Goal: Transaction & Acquisition: Purchase product/service

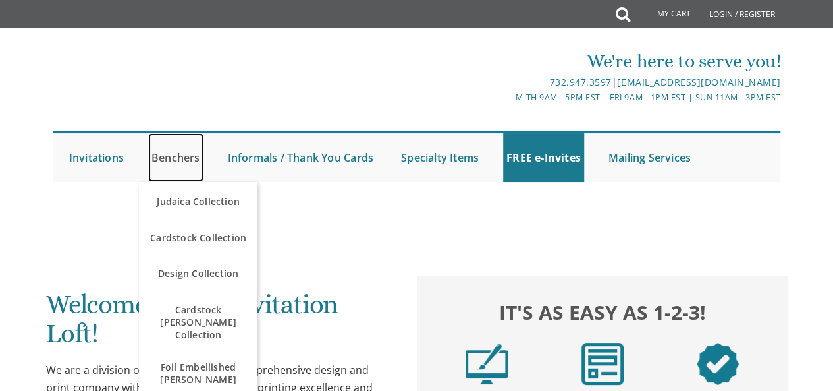
click at [175, 158] on link "Benchers" at bounding box center [175, 157] width 55 height 49
click at [187, 152] on link "Benchers" at bounding box center [175, 157] width 55 height 49
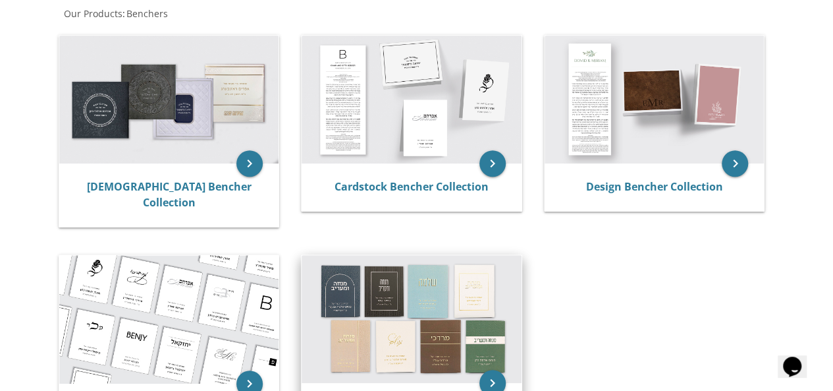
scroll to position [198, 0]
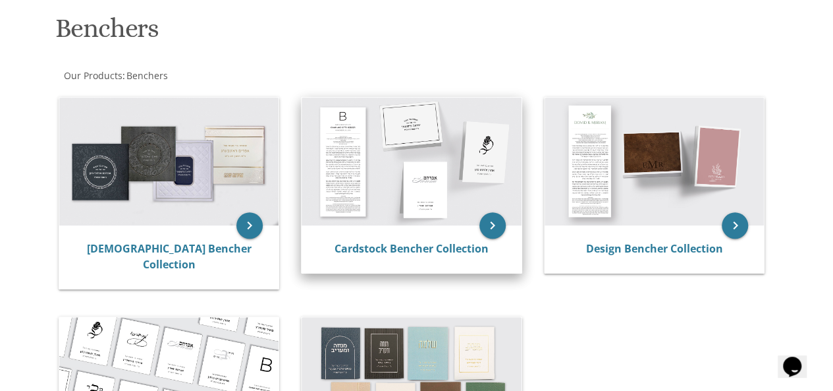
click at [449, 207] on img at bounding box center [412, 161] width 220 height 128
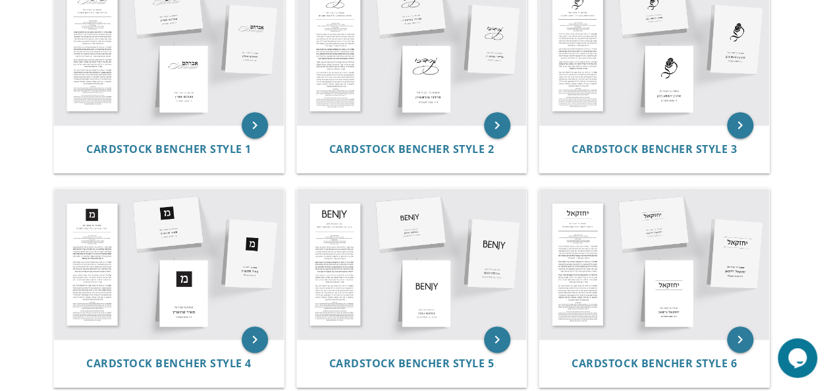
scroll to position [198, 0]
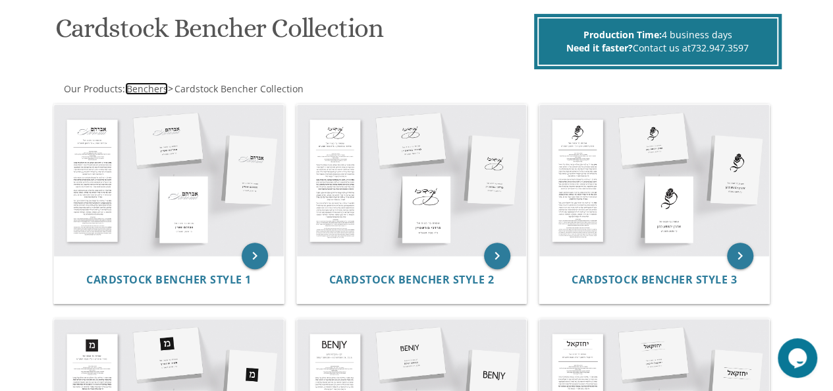
click at [162, 93] on span "Benchers" at bounding box center [146, 88] width 41 height 13
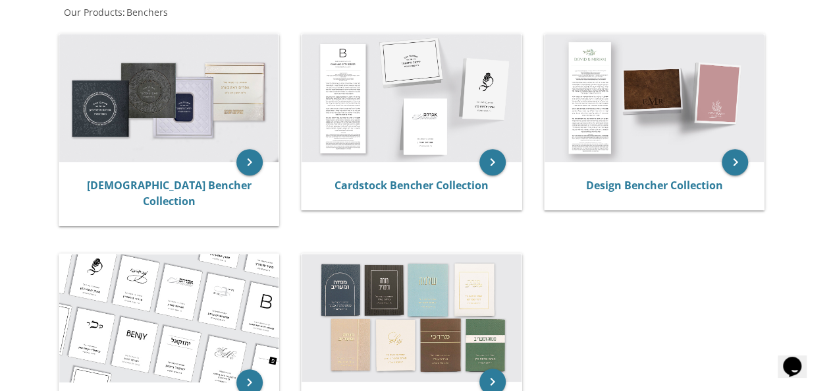
scroll to position [198, 0]
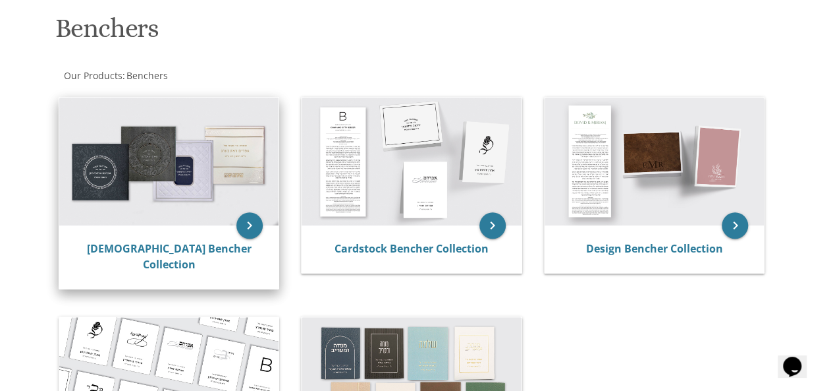
click at [149, 182] on img at bounding box center [169, 161] width 220 height 128
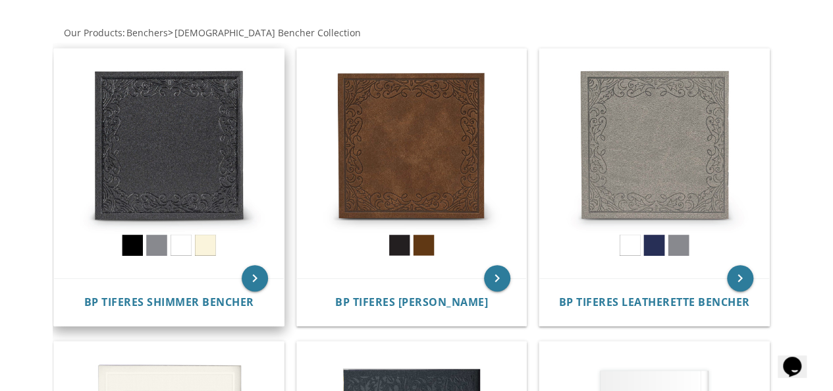
scroll to position [263, 0]
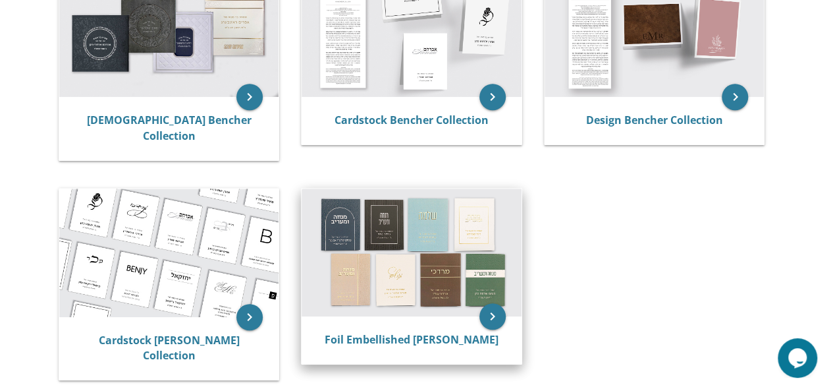
scroll to position [329, 0]
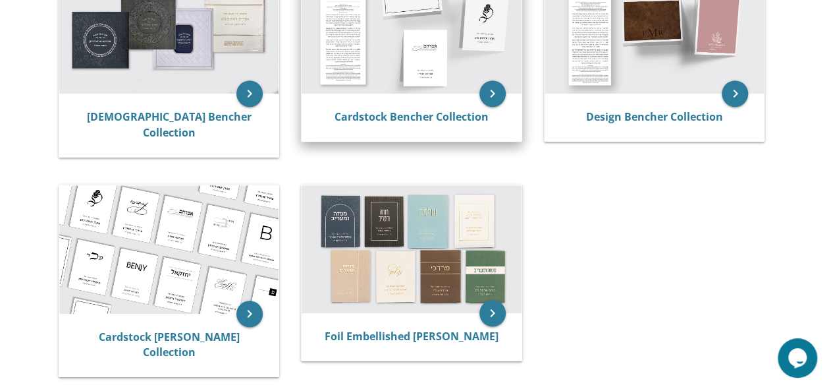
click at [425, 73] on img at bounding box center [412, 30] width 220 height 128
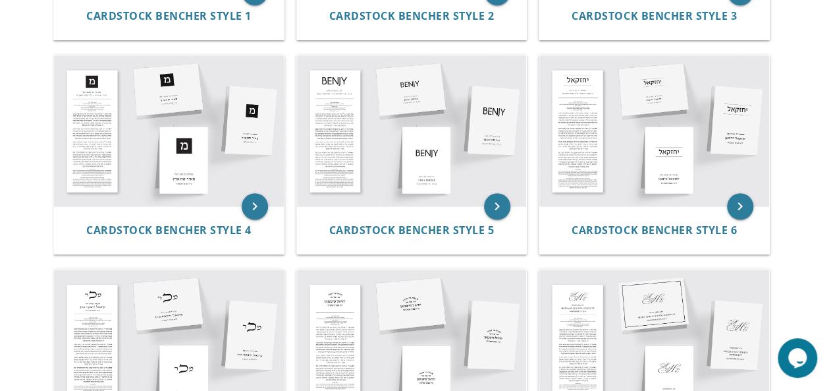
scroll to position [593, 0]
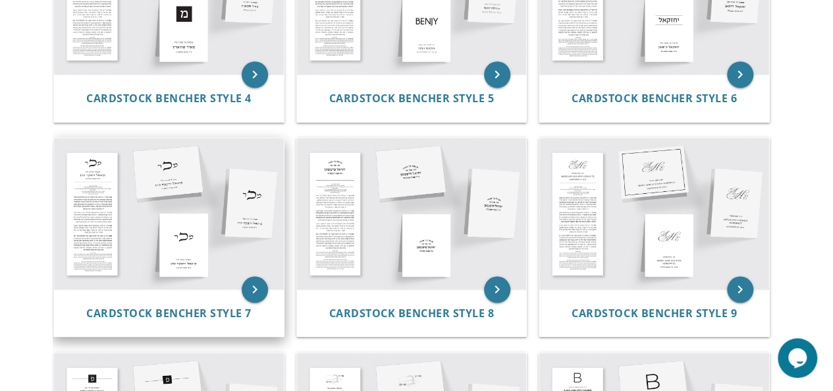
click at [196, 209] on img at bounding box center [169, 213] width 230 height 151
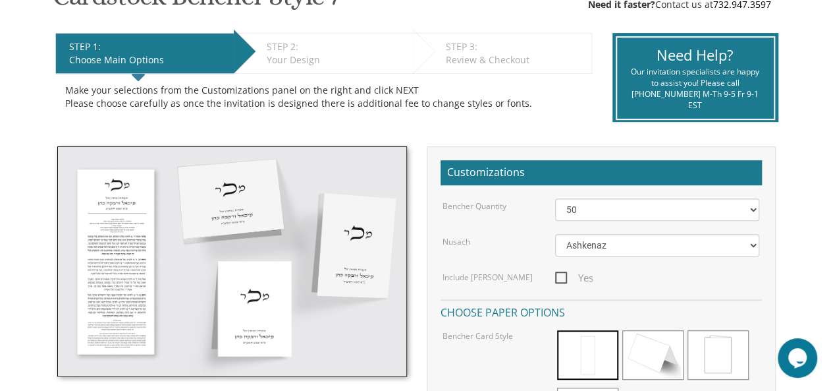
scroll to position [329, 0]
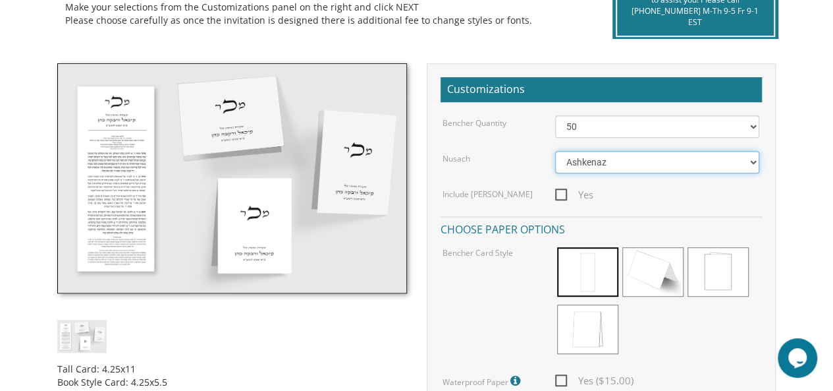
click at [745, 161] on select "Ashkenaz Edut Mizrach" at bounding box center [657, 162] width 205 height 22
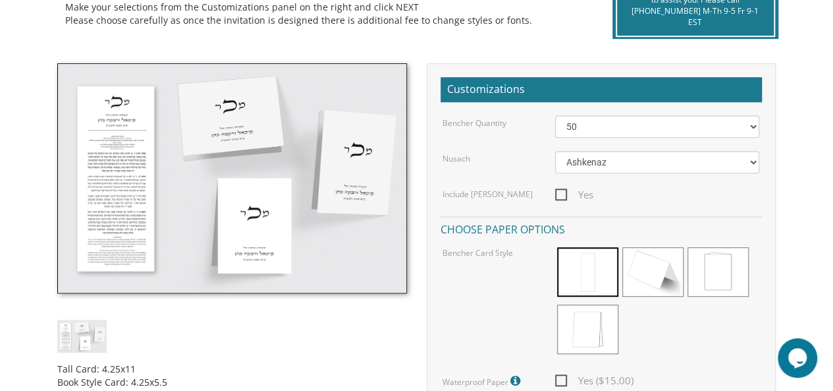
click at [562, 194] on span "Yes" at bounding box center [574, 194] width 38 height 16
click at [562, 194] on input "Yes" at bounding box center [559, 193] width 9 height 9
click at [561, 195] on span "Yes" at bounding box center [574, 194] width 38 height 16
click at [561, 195] on input "Yes" at bounding box center [559, 193] width 9 height 9
checkbox input "false"
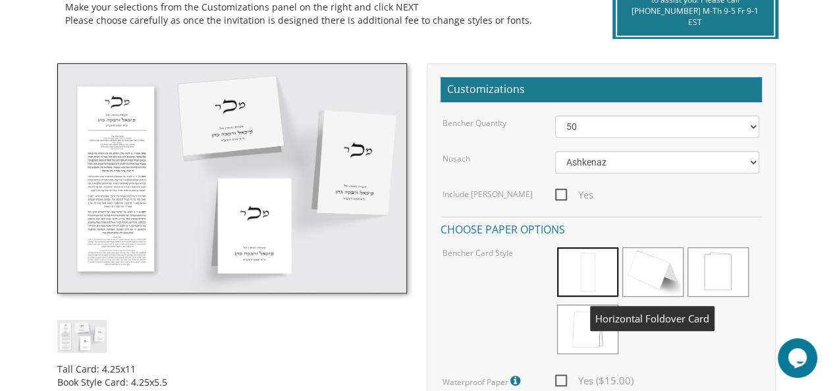
click at [662, 271] on span at bounding box center [652, 271] width 61 height 49
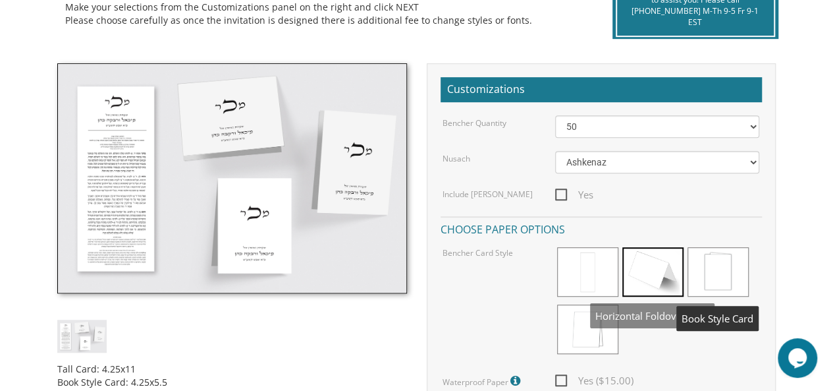
click at [730, 273] on span at bounding box center [718, 271] width 61 height 49
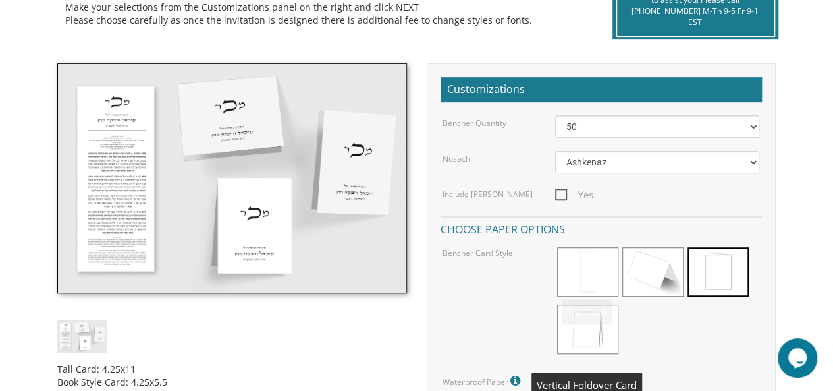
click at [593, 335] on span at bounding box center [587, 328] width 61 height 49
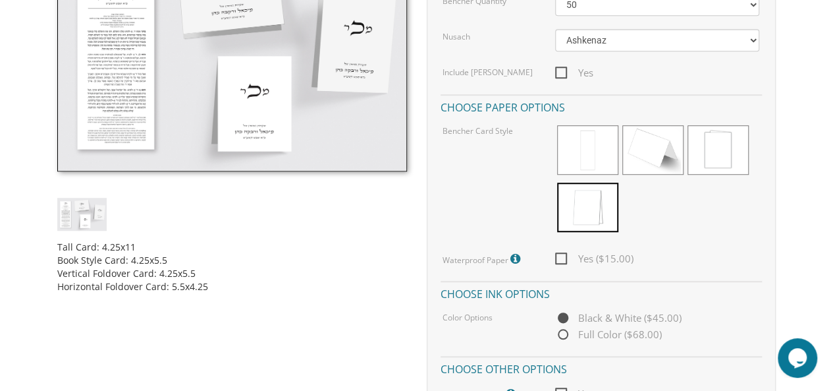
scroll to position [461, 0]
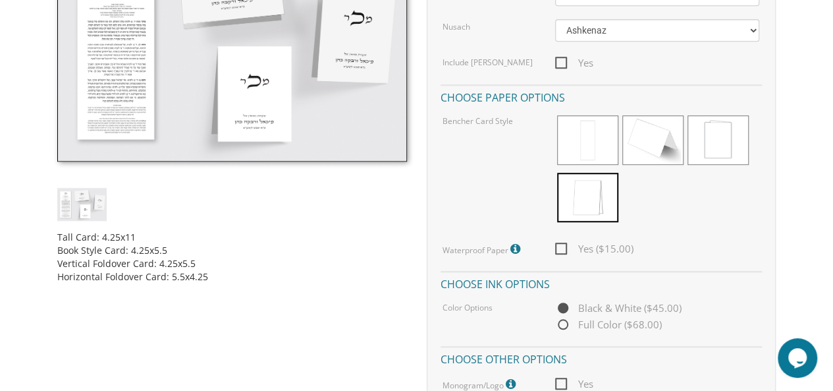
click at [562, 246] on span "Yes ($15.00)" at bounding box center [594, 248] width 78 height 16
click at [562, 246] on input "Yes ($15.00)" at bounding box center [559, 247] width 9 height 9
checkbox input "true"
click at [562, 327] on span "Full Color ($68.00)" at bounding box center [608, 324] width 107 height 16
click at [562, 327] on input "Full Color ($68.00)" at bounding box center [559, 325] width 9 height 9
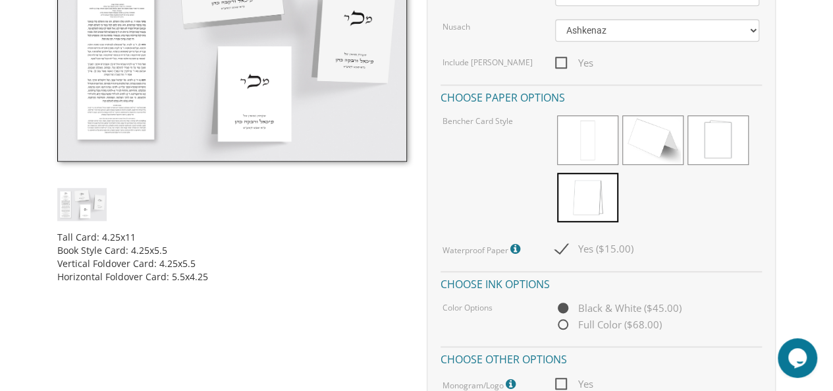
radio input "true"
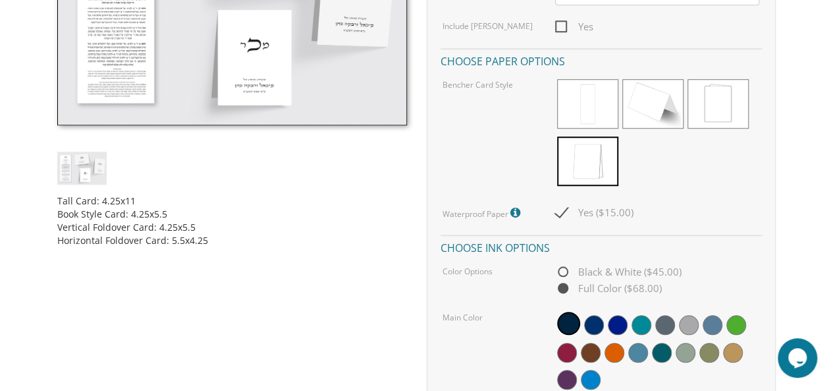
scroll to position [527, 0]
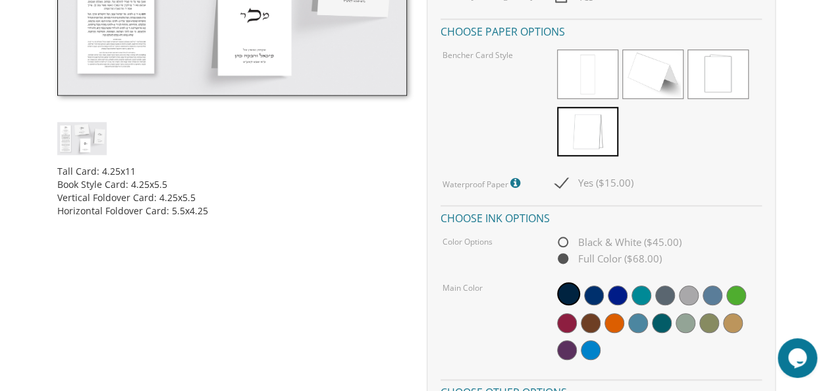
click at [562, 239] on span "Black & White ($45.00)" at bounding box center [618, 242] width 126 height 16
click at [562, 239] on input "Black & White ($45.00)" at bounding box center [559, 242] width 9 height 9
radio input "true"
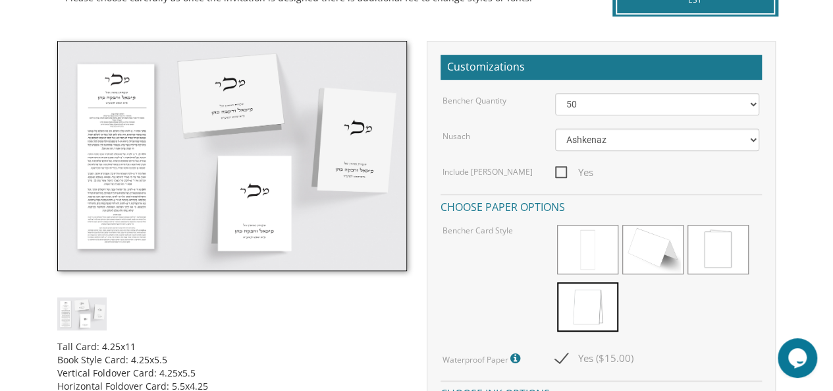
scroll to position [263, 0]
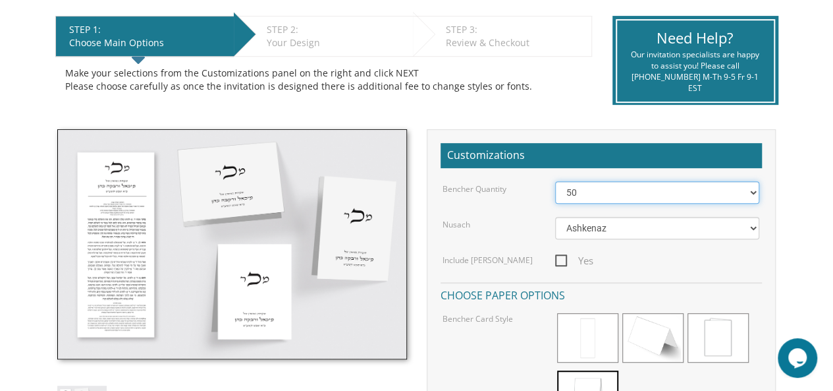
click at [754, 191] on select "50 60 70 80 90 100 125 150 175 200 225 250 275 300 325 350 375 400 425 450 475 …" at bounding box center [657, 192] width 205 height 22
select select "80"
click at [555, 181] on select "50 60 70 80 90 100 125 150 175 200 225 250 275 300 325 350 375 400 425 450 475 …" at bounding box center [657, 192] width 205 height 22
click at [559, 263] on span "Yes" at bounding box center [574, 260] width 38 height 16
click at [559, 263] on input "Yes" at bounding box center [559, 259] width 9 height 9
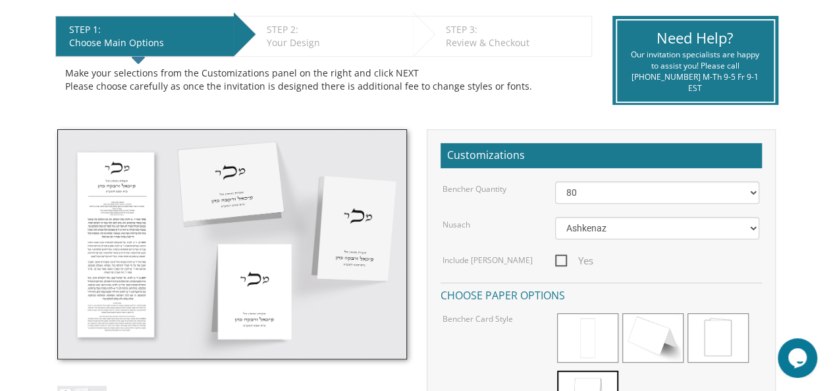
checkbox input "true"
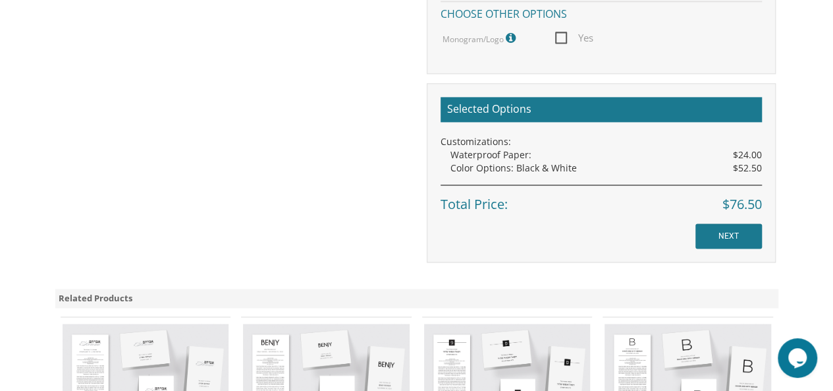
scroll to position [1054, 0]
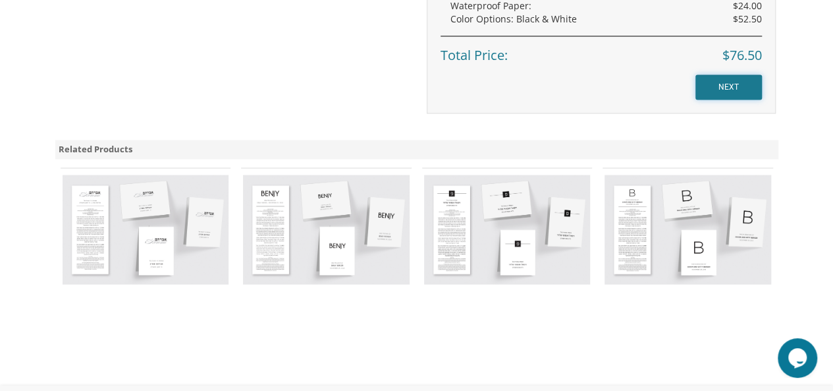
click at [719, 90] on input "NEXT" at bounding box center [728, 86] width 67 height 25
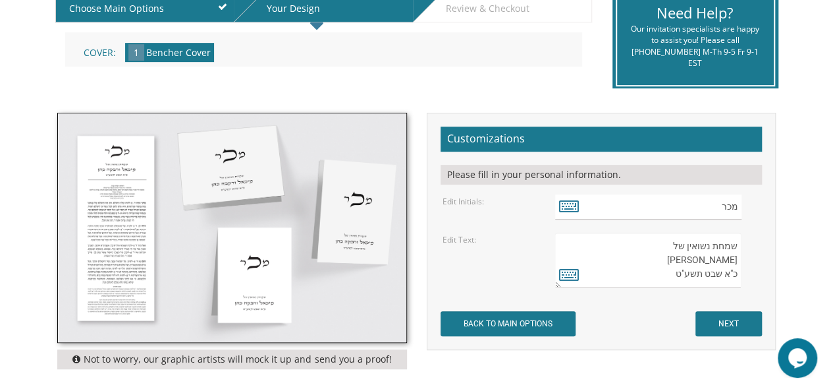
scroll to position [329, 0]
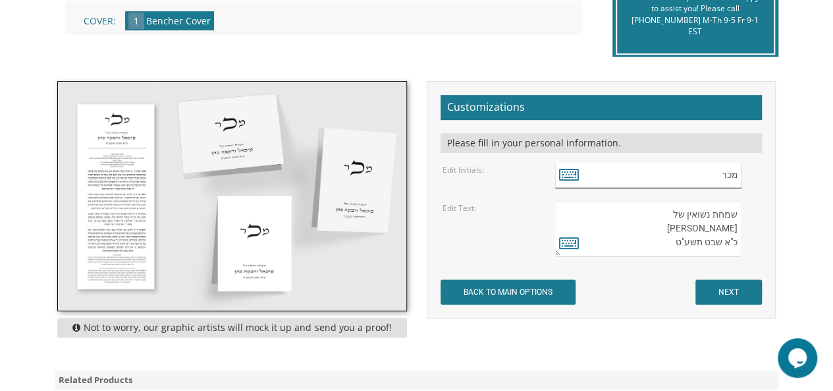
click at [715, 164] on input "מכר" at bounding box center [648, 176] width 186 height 26
type input "מ"
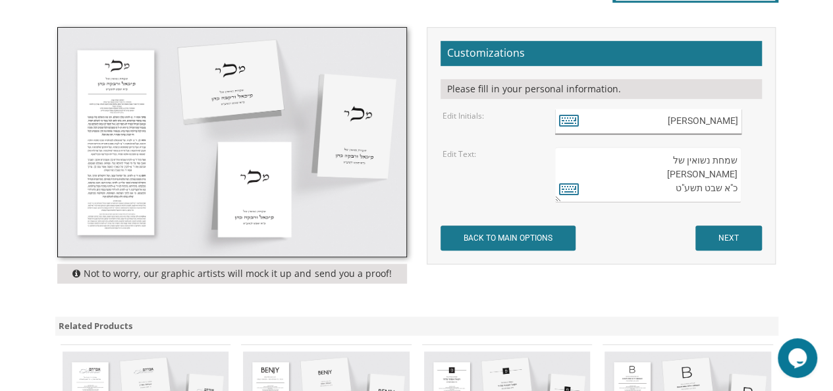
scroll to position [461, 0]
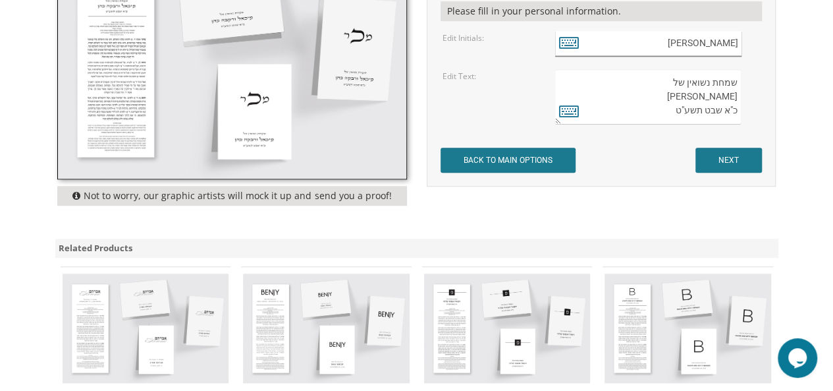
type input "ששח"
drag, startPoint x: 666, startPoint y: 99, endPoint x: 739, endPoint y: 92, distance: 72.8
click at [739, 92] on textarea "שמחת נשואין של מיכאל ורבקה כהן כ"א שבט תשע"ט" at bounding box center [648, 96] width 186 height 55
click at [703, 113] on textarea "שמחת נשואין של מיכאל ורבקה כהן כ"א שבט תשע"ט" at bounding box center [648, 96] width 186 height 55
click at [723, 112] on textarea "שמחת נשואין של מיכאל ורבקה כהן כ"א שבט תשע"ט" at bounding box center [648, 96] width 186 height 55
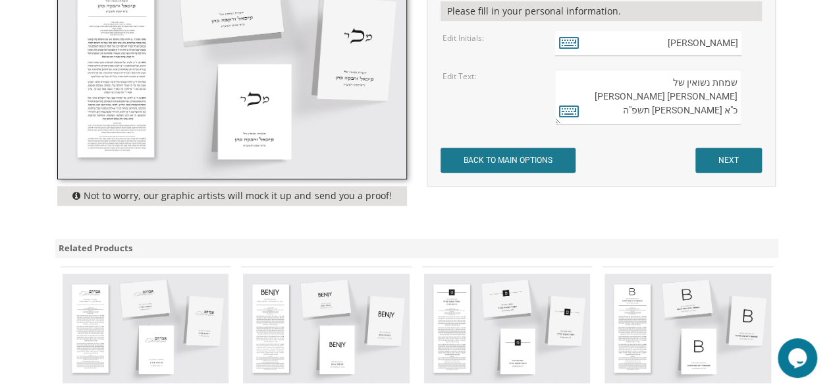
click at [724, 106] on textarea "שמחת נשואין של מיכאל ורבקה כהן כ"א שבט תשע"ט" at bounding box center [648, 96] width 186 height 55
drag, startPoint x: 722, startPoint y: 109, endPoint x: 735, endPoint y: 107, distance: 12.7
click at [735, 107] on textarea "שמחת נשואין של מיכאל ורבקה כהן כ"א שבט תשע"ט" at bounding box center [648, 96] width 186 height 55
click at [663, 95] on textarea "שמחת נשואין של מיכאל ורבקה כהן כ"א שבט תשע"ט" at bounding box center [648, 96] width 186 height 55
type textarea "שמחת נשואין של שלמה צבי וחוה שווארטץ ט"ז אלול תשפ"ה"
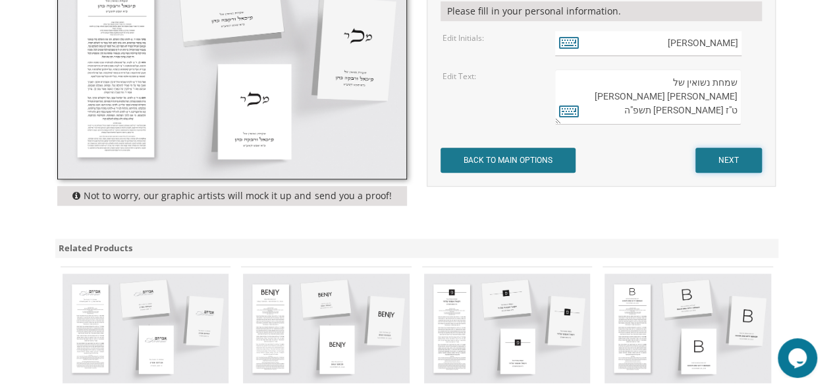
click at [752, 155] on input "NEXT" at bounding box center [728, 160] width 67 height 25
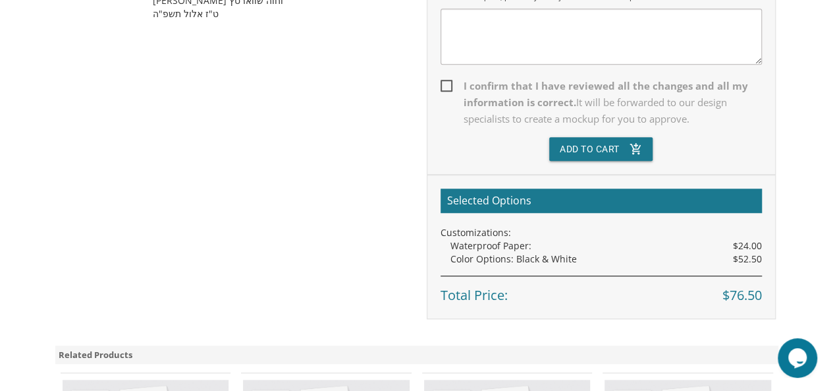
scroll to position [527, 0]
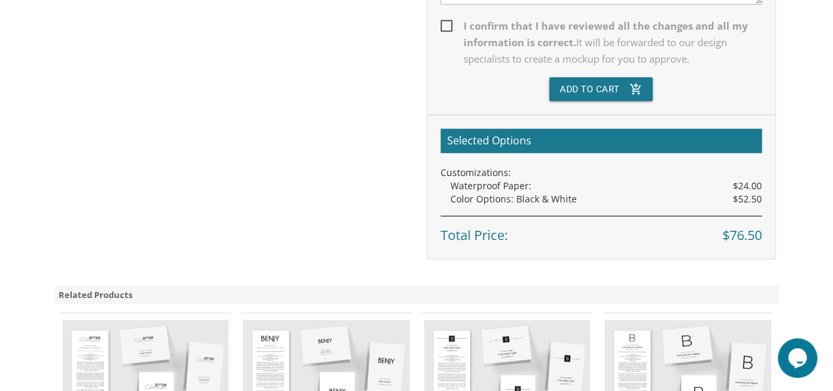
click at [448, 27] on span "I confirm that I have reviewed all the changes and all my information is correc…" at bounding box center [601, 42] width 321 height 49
click at [448, 27] on input "I confirm that I have reviewed all the changes and all my information is correc…" at bounding box center [445, 24] width 9 height 9
checkbox input "true"
click at [612, 89] on button "Add To Cart add_shopping_cart" at bounding box center [601, 89] width 104 height 24
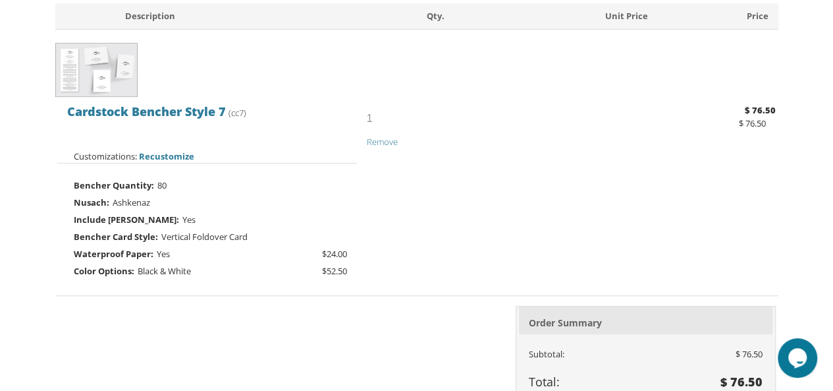
scroll to position [198, 0]
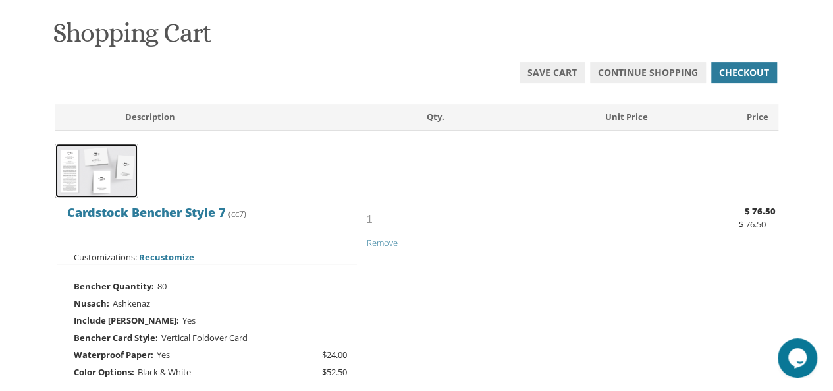
click at [109, 185] on img at bounding box center [96, 171] width 82 height 55
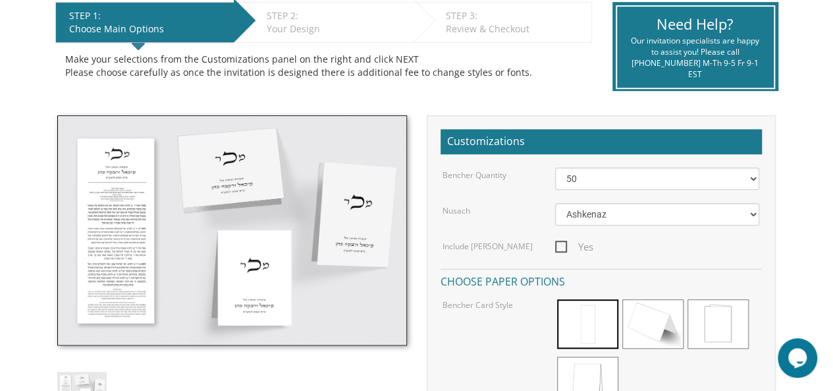
scroll to position [329, 0]
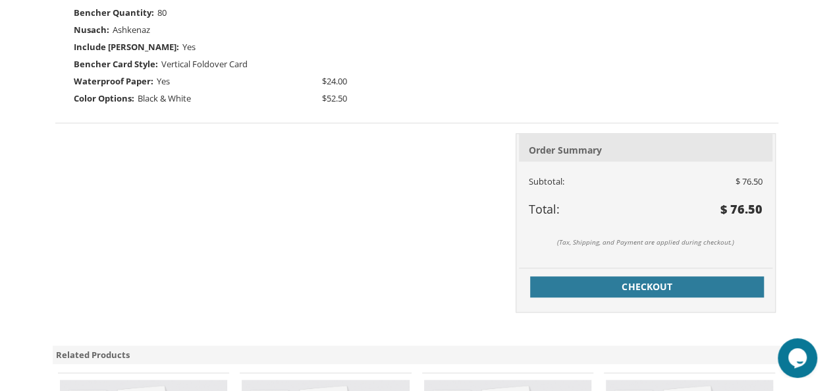
scroll to position [593, 0]
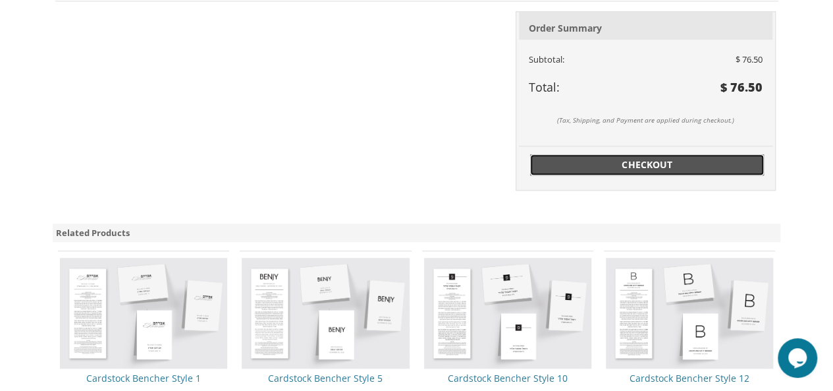
click at [630, 161] on span "Checkout" at bounding box center [647, 164] width 219 height 13
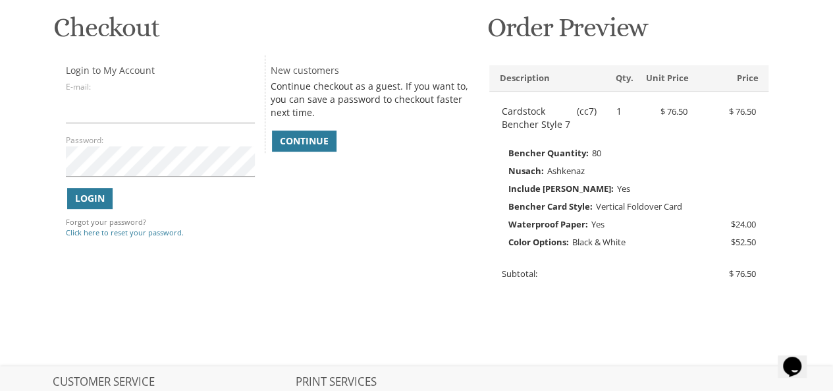
scroll to position [51, 0]
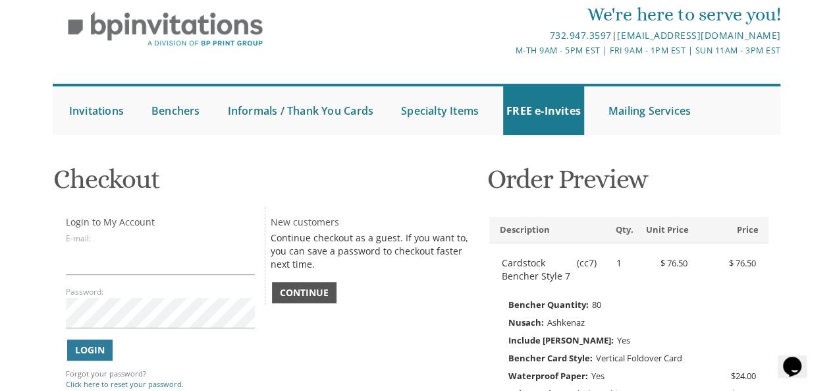
click at [319, 292] on span "Continue" at bounding box center [304, 292] width 49 height 13
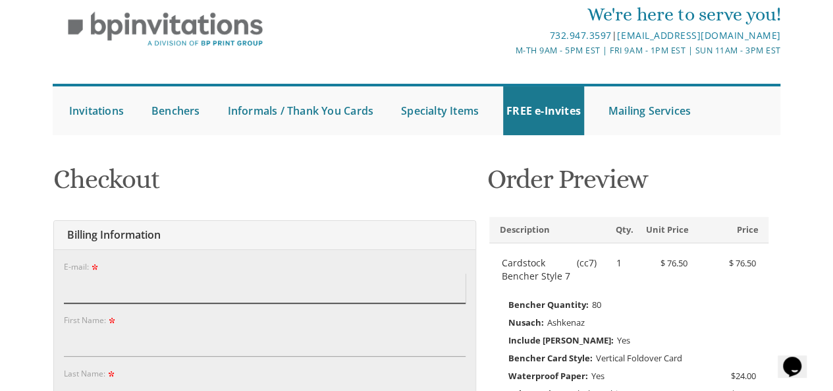
click at [298, 293] on input "E-mail:" at bounding box center [265, 288] width 402 height 30
type input "ד"
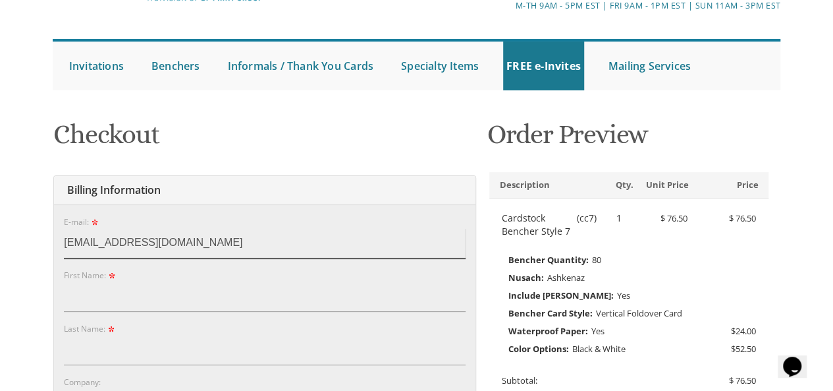
scroll to position [117, 0]
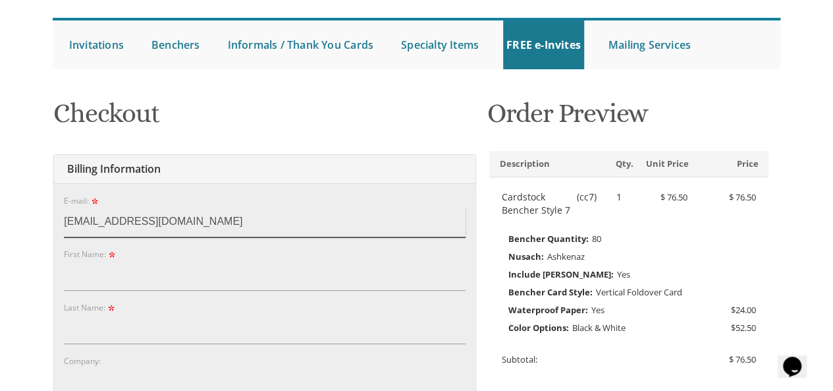
type input "shaindyphillip@gmail.com"
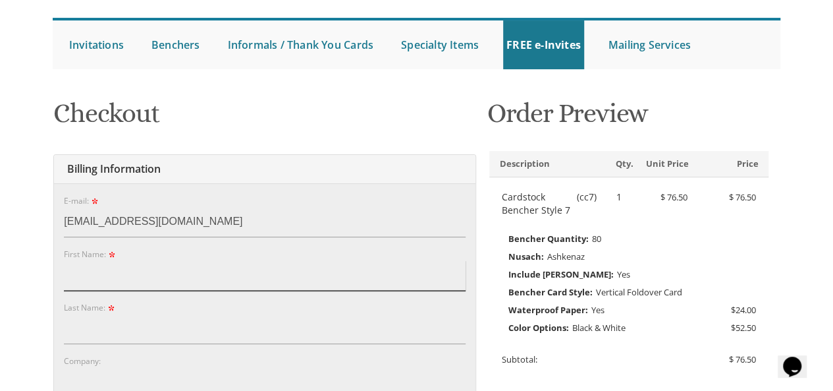
click at [136, 279] on input "First Name:" at bounding box center [265, 275] width 402 height 30
type input "Shaindy"
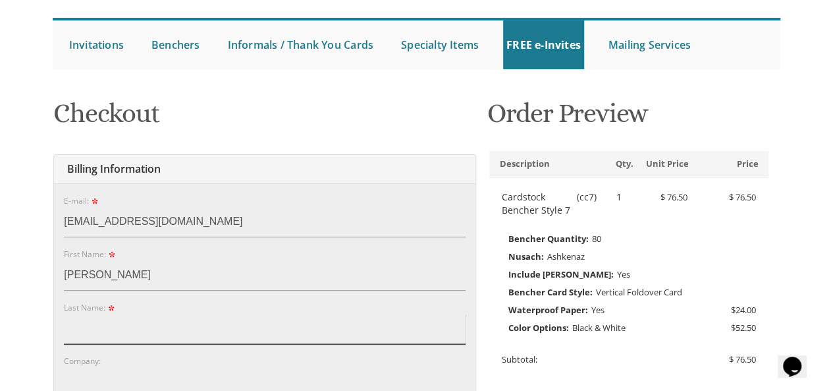
click at [130, 335] on input "Last Name:" at bounding box center [265, 328] width 402 height 30
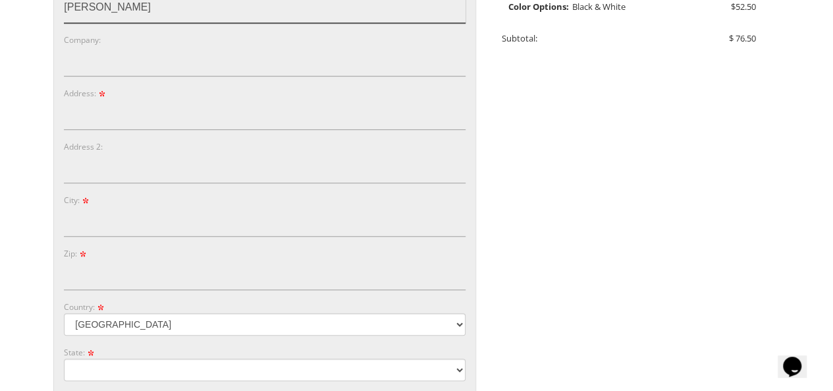
scroll to position [447, 0]
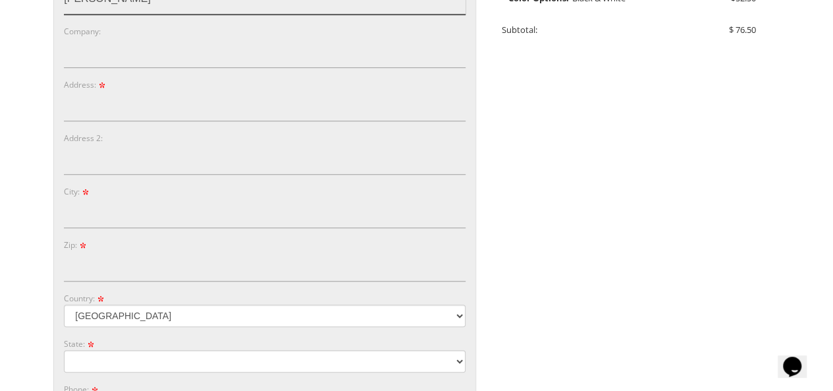
type input "Phillip"
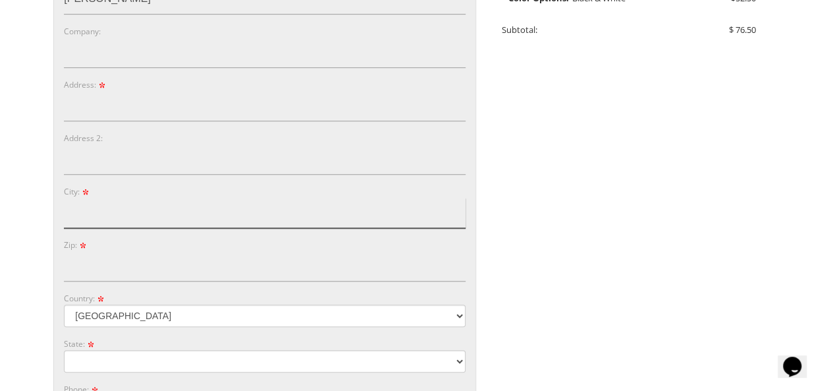
click at [126, 208] on input "City:" at bounding box center [265, 213] width 402 height 30
type input "Lakewood"
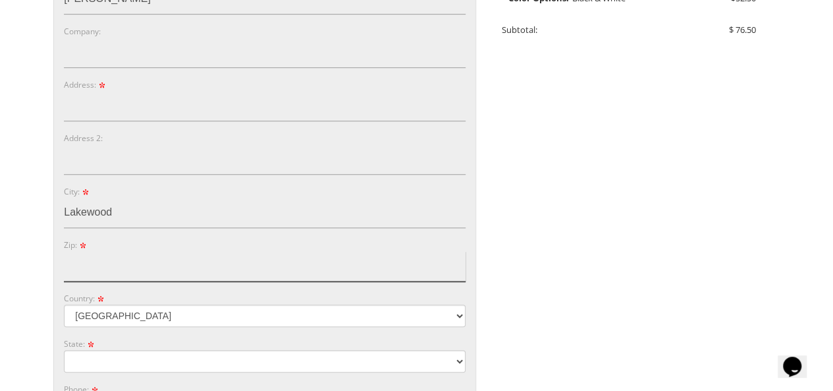
click at [130, 263] on input "Zip:" at bounding box center [265, 266] width 402 height 30
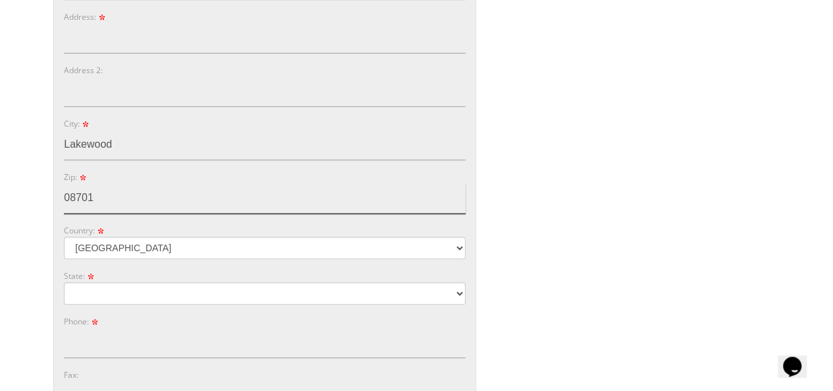
scroll to position [578, 0]
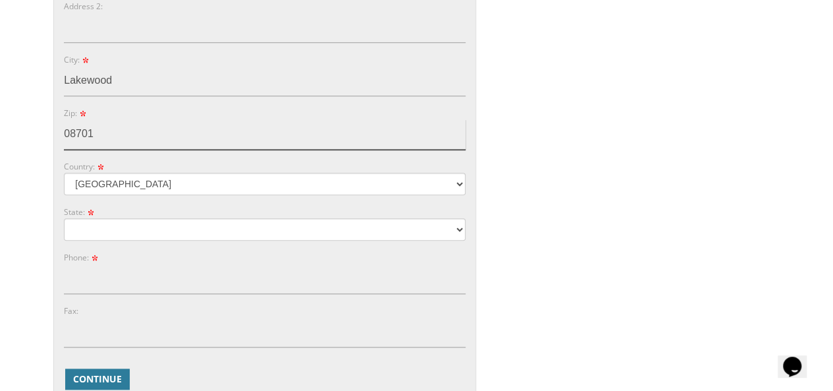
type input "08701"
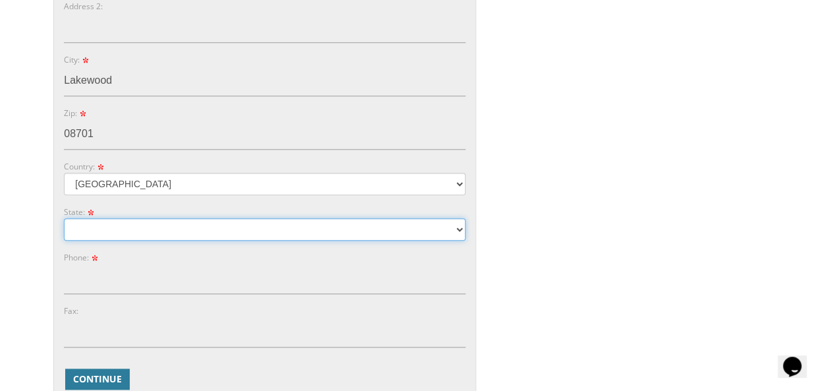
click at [155, 228] on select "Alabama Alaska Guam" at bounding box center [265, 229] width 402 height 22
select select "NJ"
click at [64, 218] on select "Alabama Alaska Guam" at bounding box center [265, 229] width 402 height 22
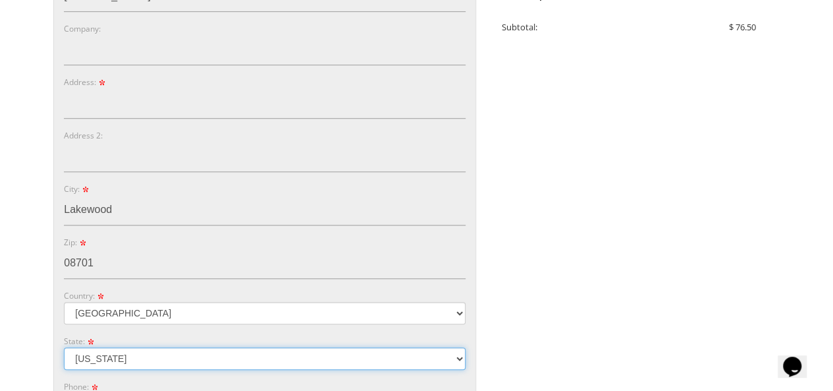
scroll to position [447, 0]
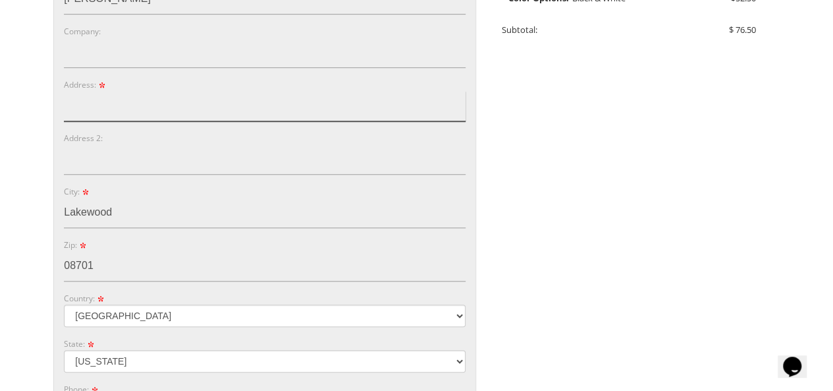
click at [143, 99] on input "Address:" at bounding box center [265, 106] width 402 height 30
click at [65, 101] on input "5 Hawthorne" at bounding box center [265, 106] width 402 height 30
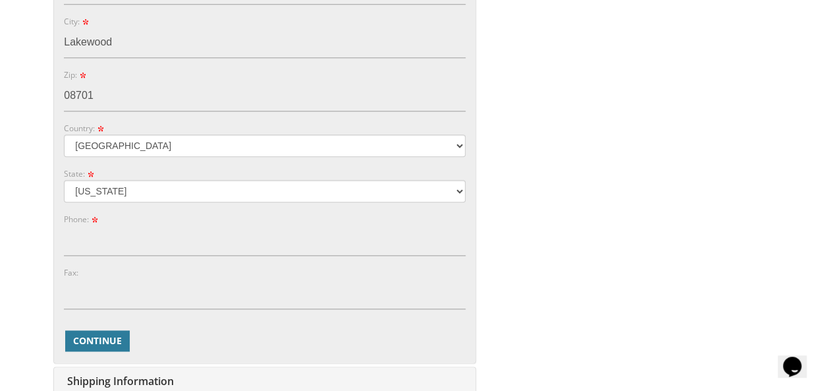
scroll to position [644, 0]
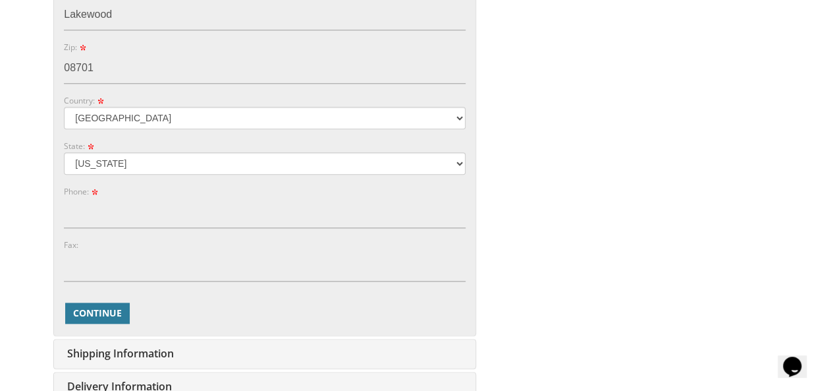
type input "5 Hawthorne"
click at [116, 217] on input "Phone:" at bounding box center [265, 213] width 402 height 30
click at [79, 216] on input "9175600256" at bounding box center [265, 213] width 402 height 30
click at [97, 208] on input "917-5600256" at bounding box center [265, 213] width 402 height 30
click at [105, 211] on input "917-5600256" at bounding box center [265, 213] width 402 height 30
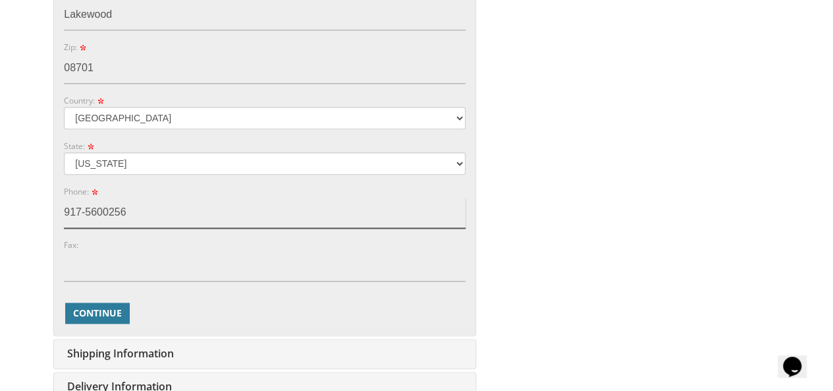
click at [98, 208] on input "917-5600256" at bounding box center [265, 213] width 402 height 30
click at [105, 207] on input "917-5600256" at bounding box center [265, 213] width 402 height 30
type input "917-560-0256"
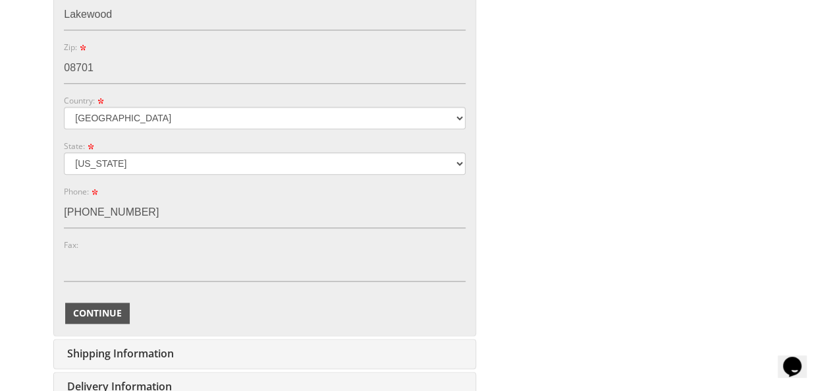
click at [97, 312] on span "Continue" at bounding box center [97, 312] width 49 height 13
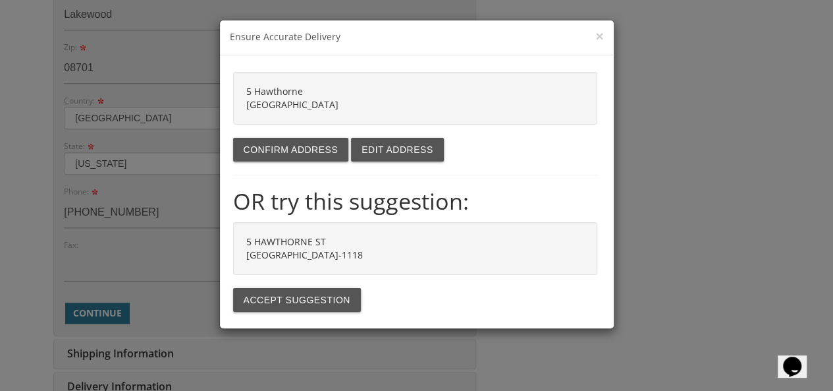
click at [315, 89] on div "5 Hawthorne Lakewood NJ 08701" at bounding box center [415, 98] width 364 height 53
click at [390, 147] on button "Edit address" at bounding box center [397, 150] width 92 height 24
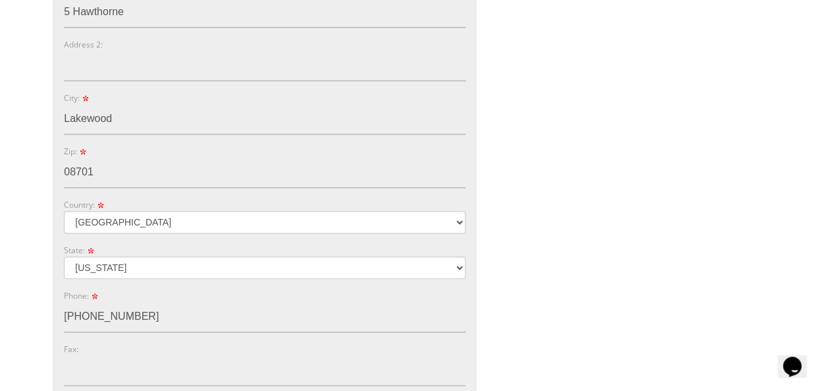
scroll to position [447, 0]
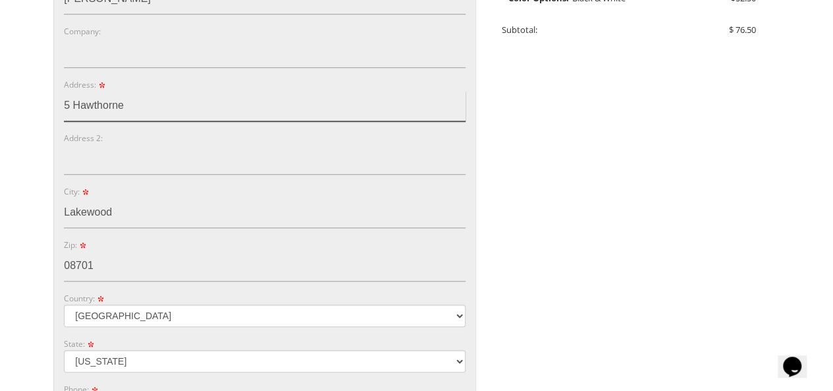
click at [132, 104] on input "5 Hawthorne" at bounding box center [265, 106] width 402 height 30
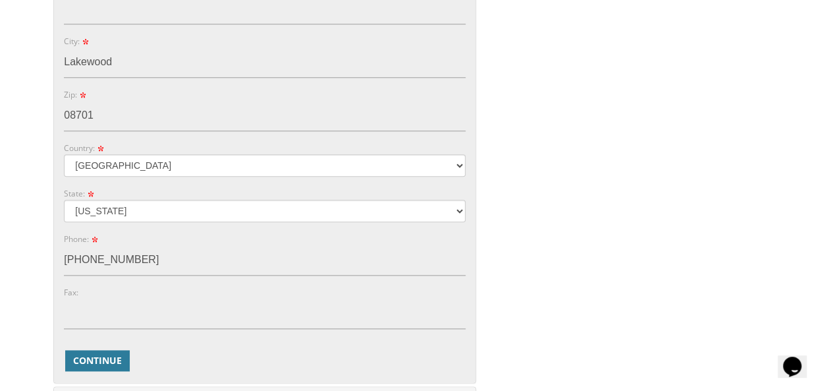
scroll to position [776, 0]
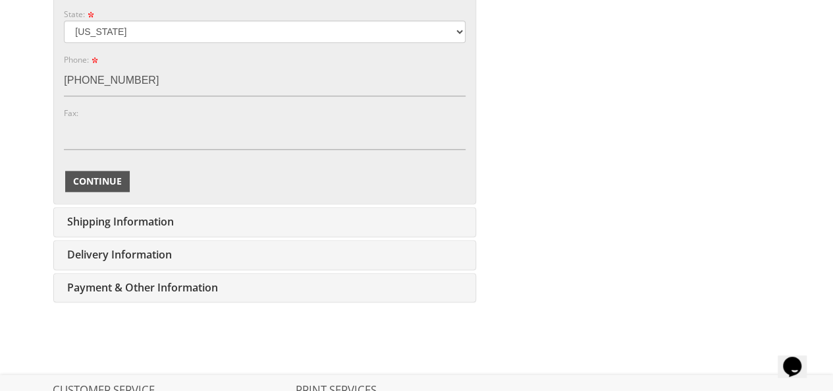
type input "5 Hawthorne St."
click at [72, 171] on button "Continue" at bounding box center [97, 181] width 65 height 21
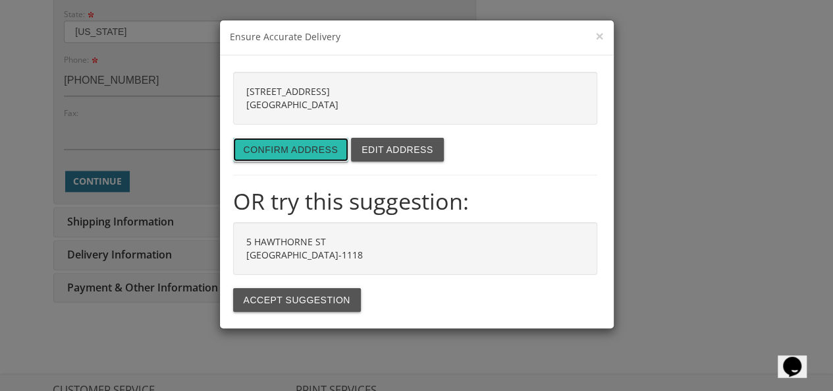
click at [323, 148] on button "Confirm address" at bounding box center [291, 150] width 116 height 24
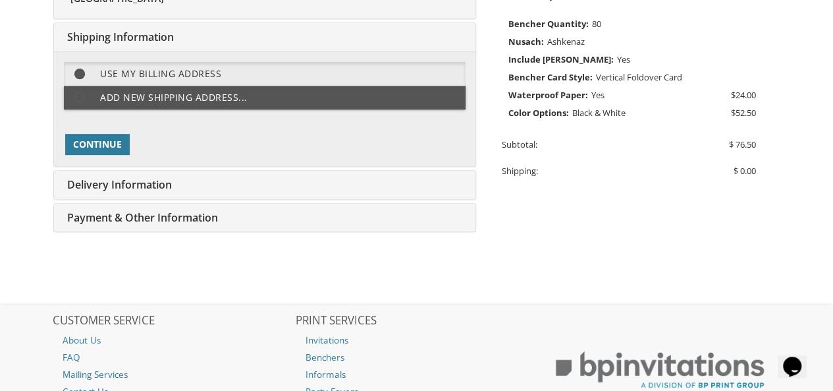
scroll to position [329, 0]
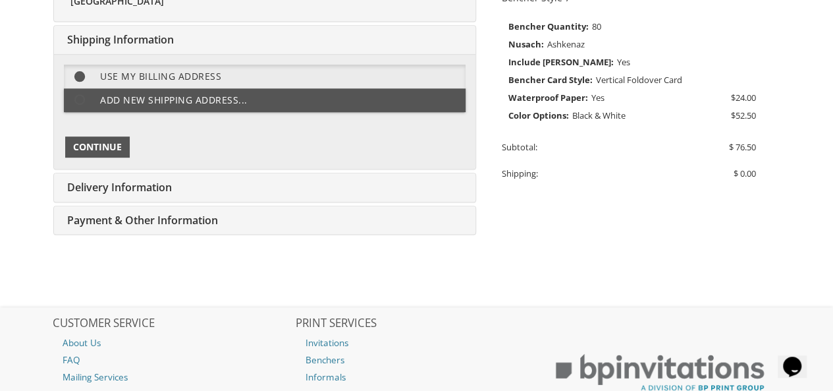
click at [113, 144] on span "Continue" at bounding box center [97, 146] width 49 height 13
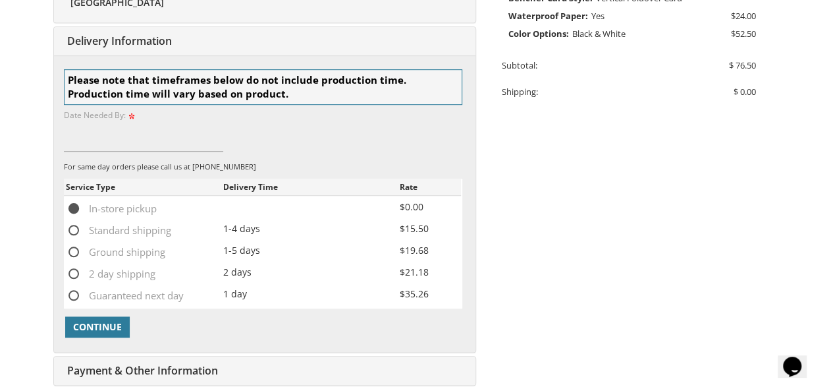
scroll to position [412, 0]
click at [105, 327] on span "Continue" at bounding box center [97, 325] width 49 height 13
type input "09/08/25"
click at [88, 315] on button "Continue" at bounding box center [97, 325] width 65 height 21
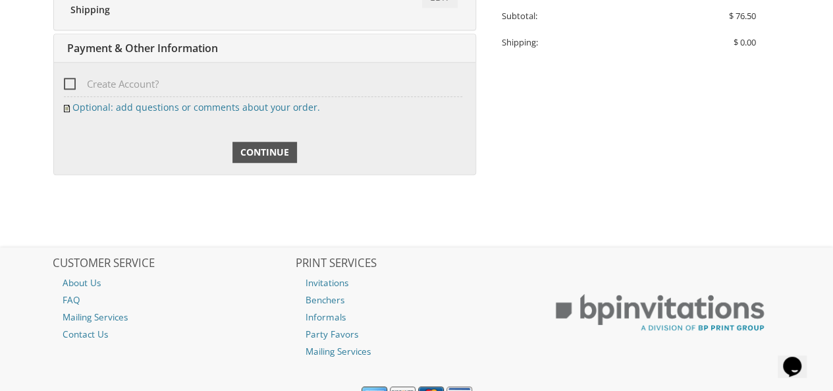
scroll to position [468, 0]
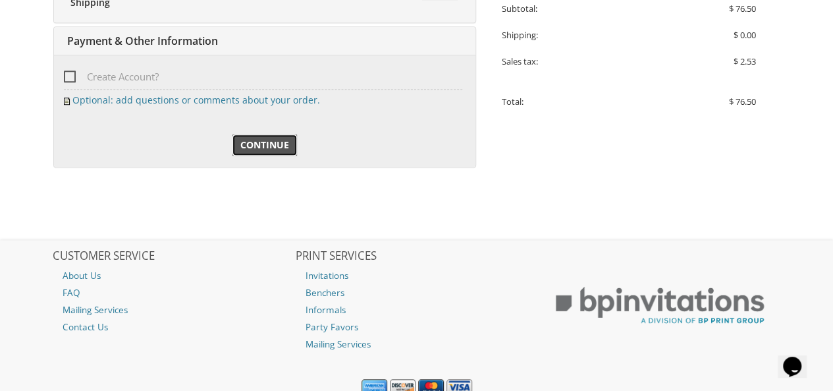
click at [242, 143] on span "Continue" at bounding box center [264, 144] width 49 height 13
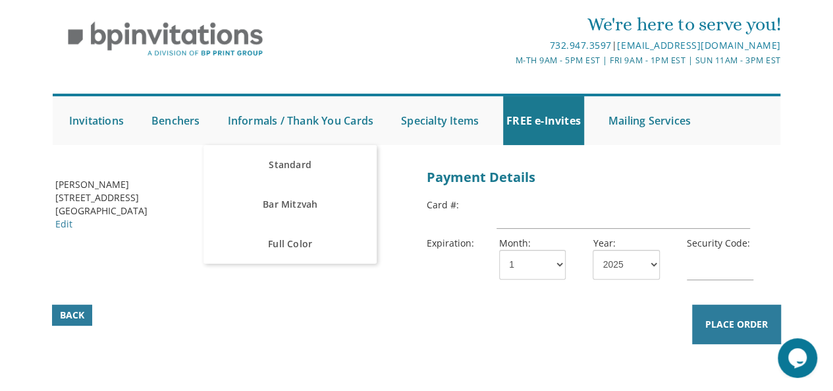
scroll to position [66, 0]
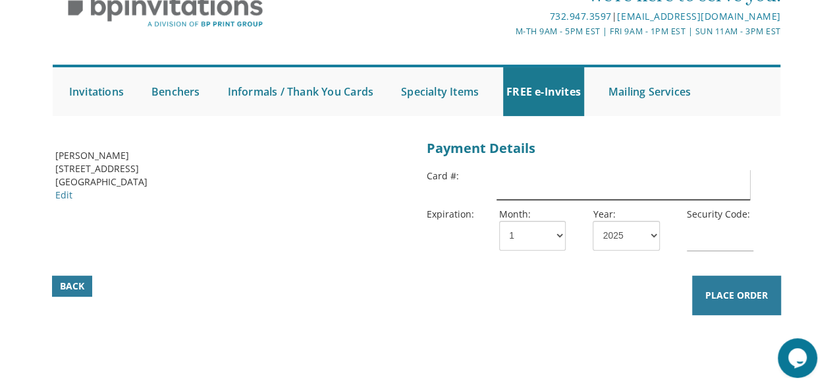
click at [535, 188] on input "text" at bounding box center [623, 184] width 253 height 30
type input "483905"
click at [789, 143] on div "Back Place Order" at bounding box center [417, 226] width 758 height 180
click at [557, 188] on input "483905" at bounding box center [623, 184] width 253 height 30
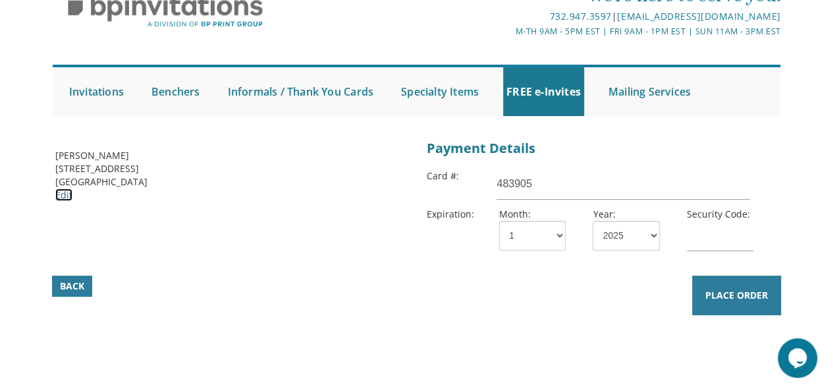
click at [59, 194] on link "Edit" at bounding box center [63, 194] width 17 height 13
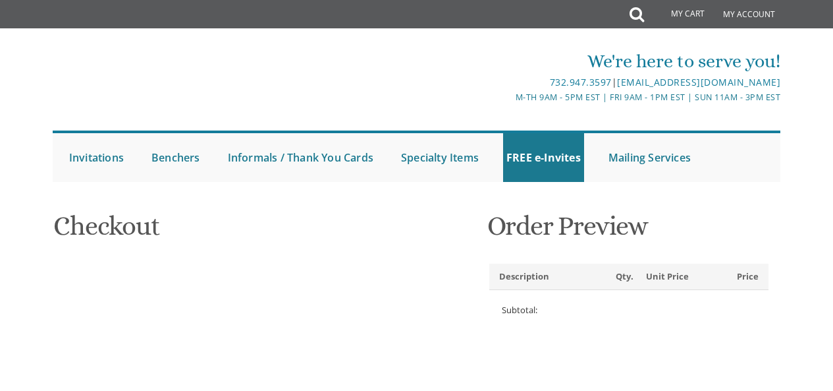
select select
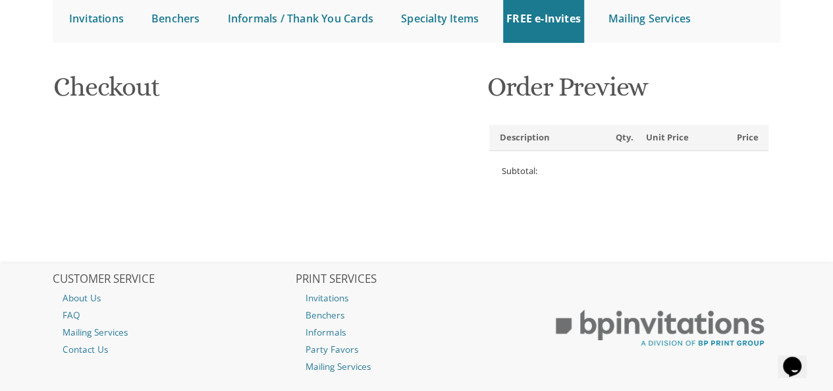
type input "shaindyphillip@gmail.com"
type input "Shaindy"
type input "Phillip"
type input "5 Hawthorne St."
type input "Lakewood"
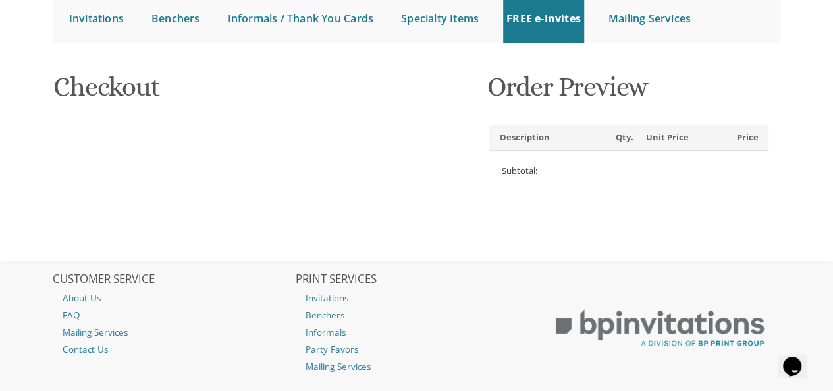
type input "08701"
select select "US"
select select "NJ"
type input "917-560-0256"
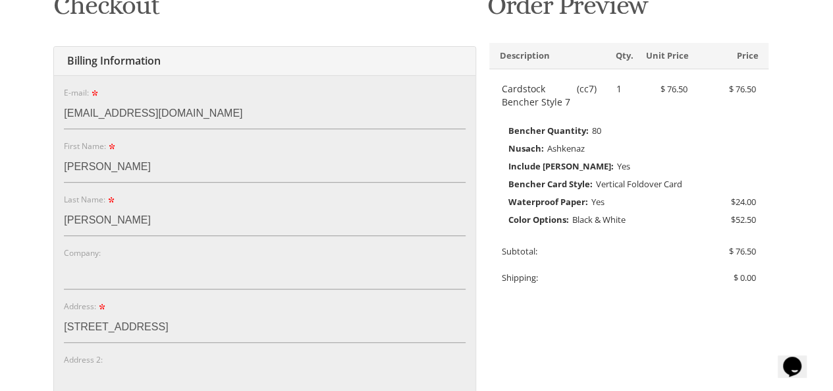
scroll to position [267, 0]
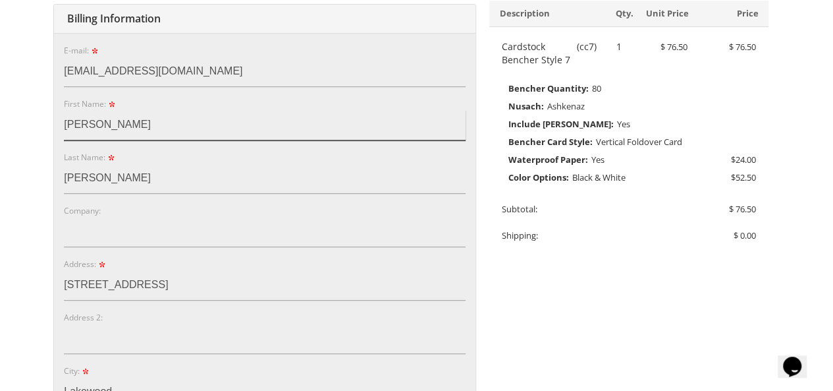
drag, startPoint x: 132, startPoint y: 127, endPoint x: 25, endPoint y: 130, distance: 106.7
type input "j"
type input "Joseph"
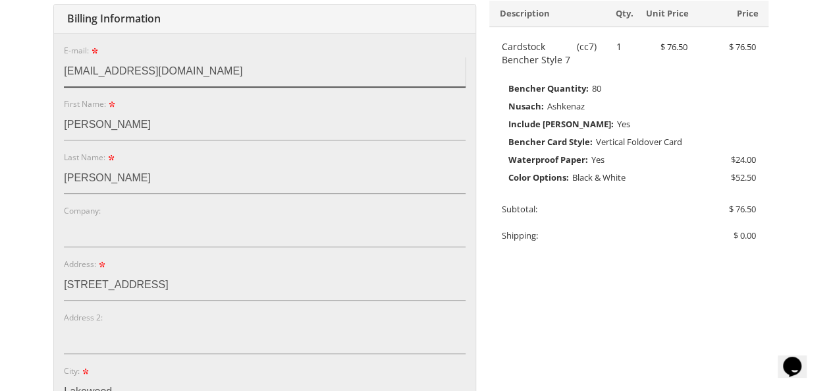
drag, startPoint x: 100, startPoint y: 70, endPoint x: 58, endPoint y: 78, distance: 42.9
click at [58, 78] on div "E-mail: shaindyphillip@gmail.com Password: Password Confirm: First Name: Joseph…" at bounding box center [264, 372] width 421 height 678
click at [97, 69] on input "yphillip@gmail.com" at bounding box center [265, 72] width 402 height 30
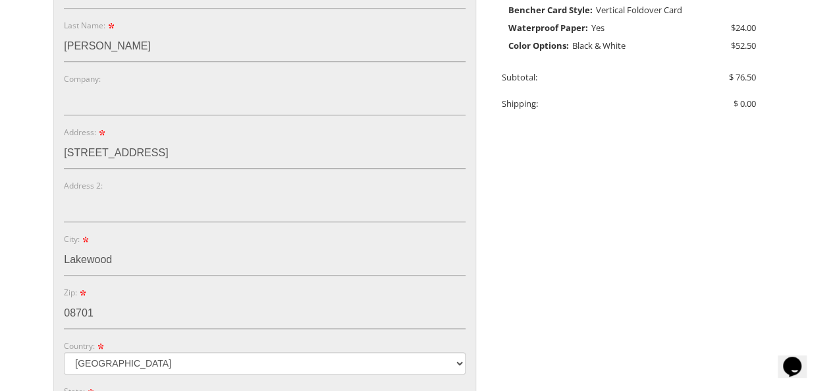
type input "yphill@gmail.com"
drag, startPoint x: 163, startPoint y: 155, endPoint x: 38, endPoint y: 154, distance: 124.5
click at [38, 154] on body "My Cart 1 Total: $ 76.50 $ 76.50 Cardstock Bencher Style 7 Qty. 1" at bounding box center [416, 278] width 833 height 1354
type input "1953-50 St."
drag, startPoint x: 116, startPoint y: 259, endPoint x: 57, endPoint y: 266, distance: 59.7
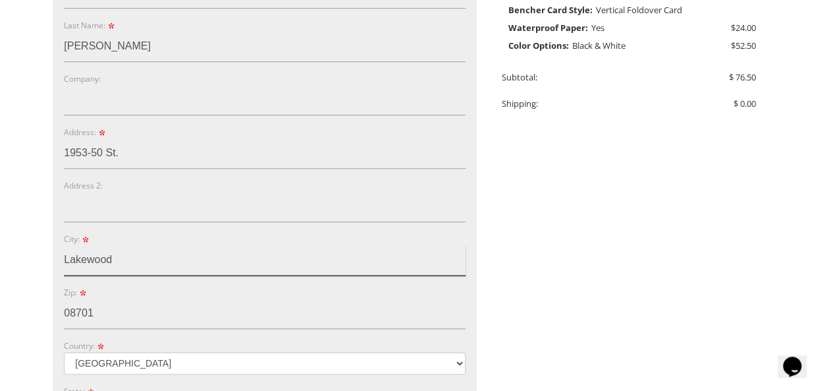
click at [57, 266] on div "E-mail: yphill@gmail.com Password: Password Confirm: First Name: Joseph Last Na…" at bounding box center [264, 240] width 421 height 678
type input "Brooklyn"
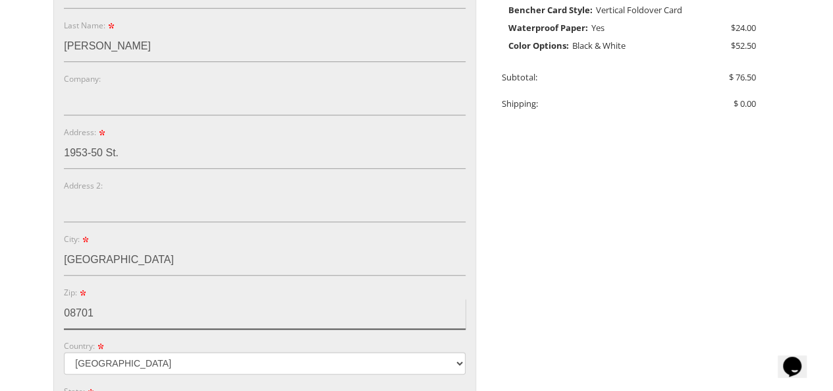
drag, startPoint x: 103, startPoint y: 313, endPoint x: 45, endPoint y: 317, distance: 58.1
click at [45, 317] on div "You are currently editing Order #. To place a new order you must exit editing m…" at bounding box center [416, 279] width 750 height 944
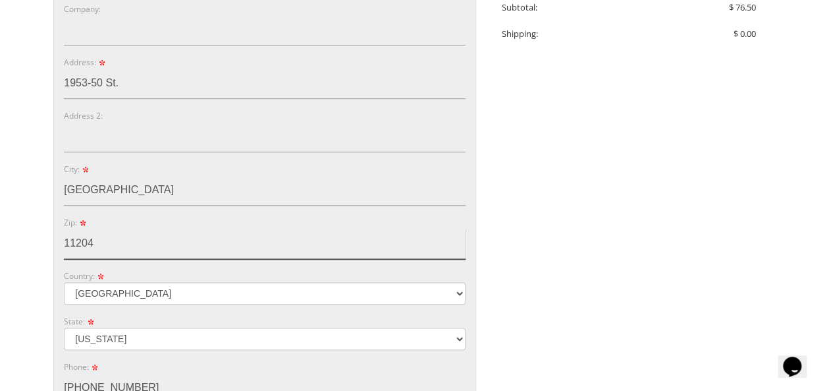
scroll to position [597, 0]
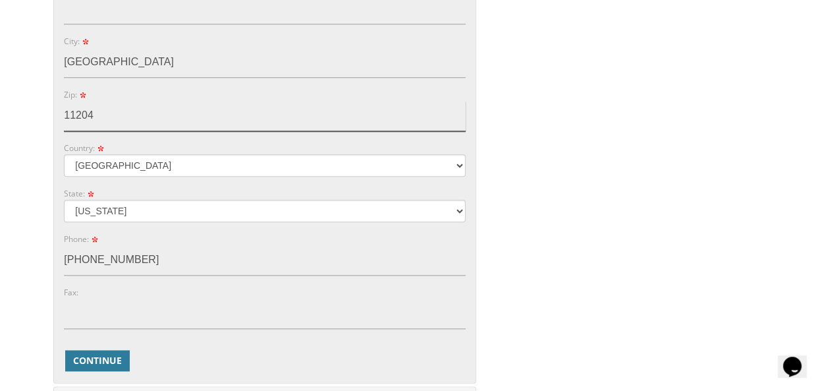
type input "11204"
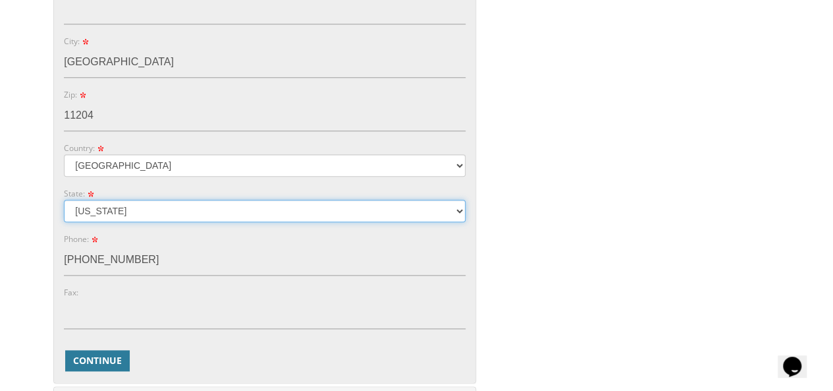
click at [148, 217] on select "Alabama Alaska Guam" at bounding box center [265, 211] width 402 height 22
select select "NY"
click at [64, 200] on select "Alabama Alaska Guam" at bounding box center [265, 211] width 402 height 22
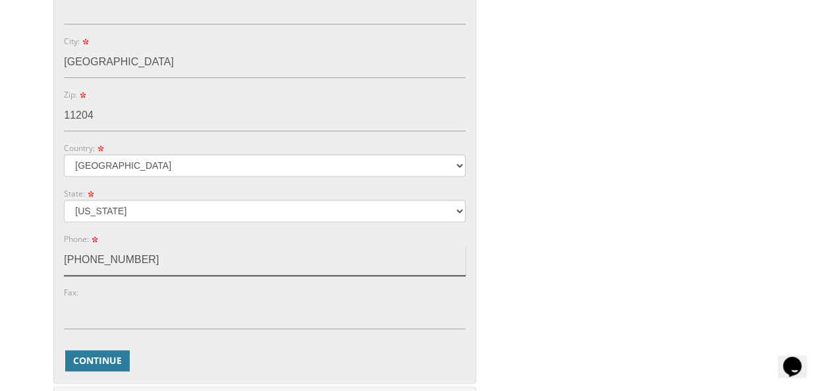
drag, startPoint x: 130, startPoint y: 259, endPoint x: 57, endPoint y: 263, distance: 72.6
click at [57, 263] on div "E-mail: yphill@gmail.com Password: Password Confirm: First Name: Joseph Last Na…" at bounding box center [264, 43] width 421 height 678
type input "845-376-4171"
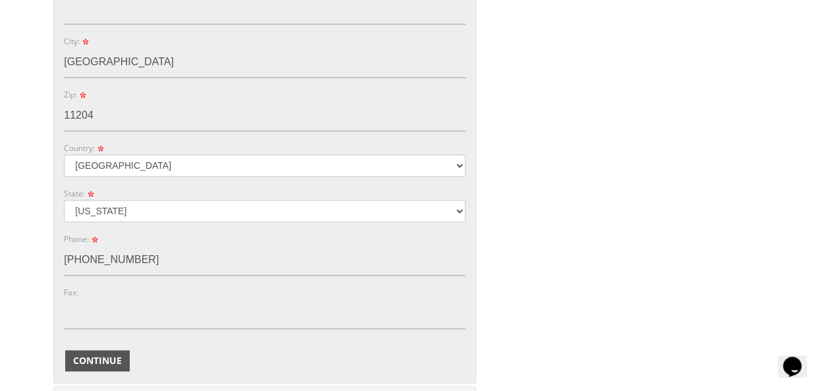
click at [104, 354] on span "Continue" at bounding box center [97, 360] width 49 height 13
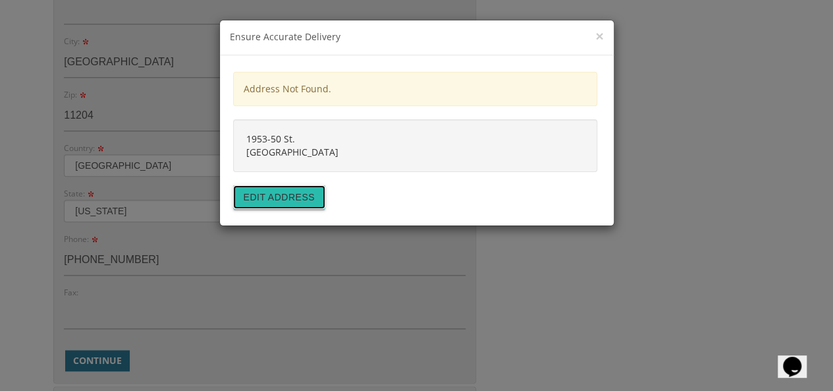
click at [242, 201] on button "Edit address" at bounding box center [279, 197] width 92 height 24
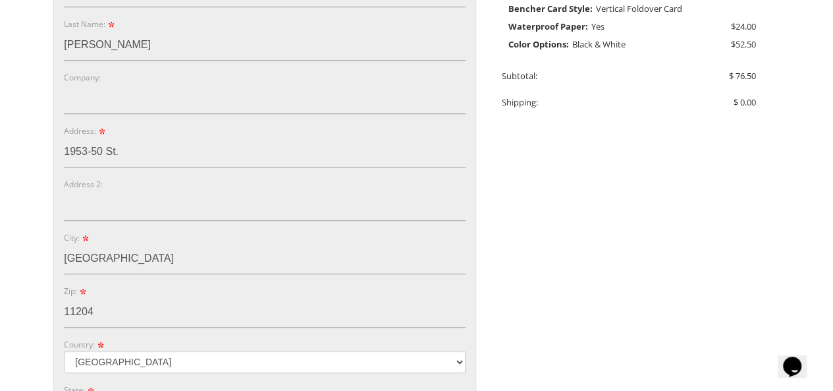
scroll to position [399, 0]
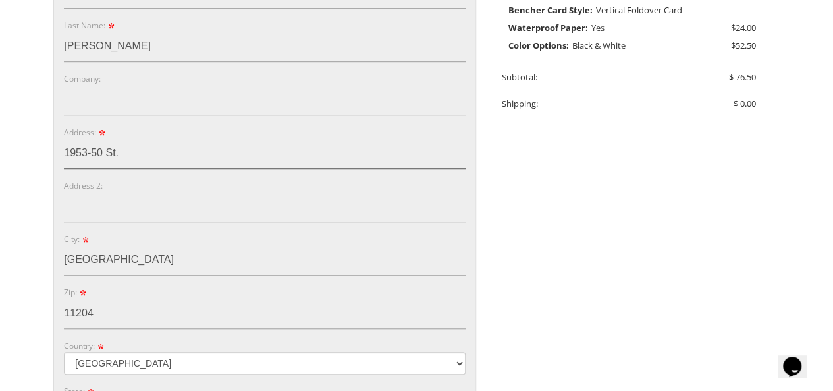
click at [91, 149] on input "1953-50 St." at bounding box center [265, 153] width 402 height 30
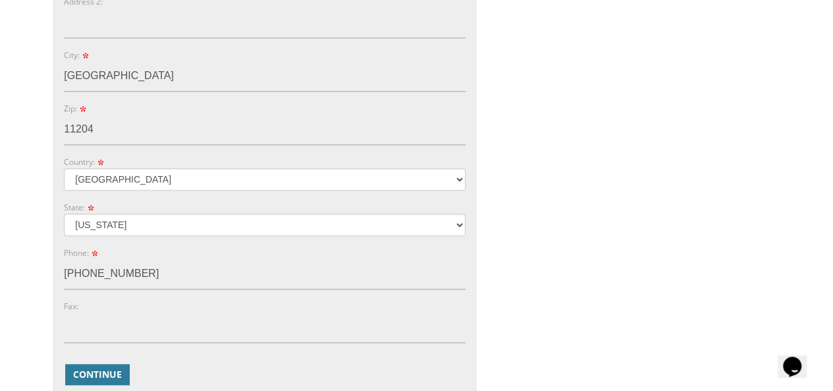
scroll to position [597, 0]
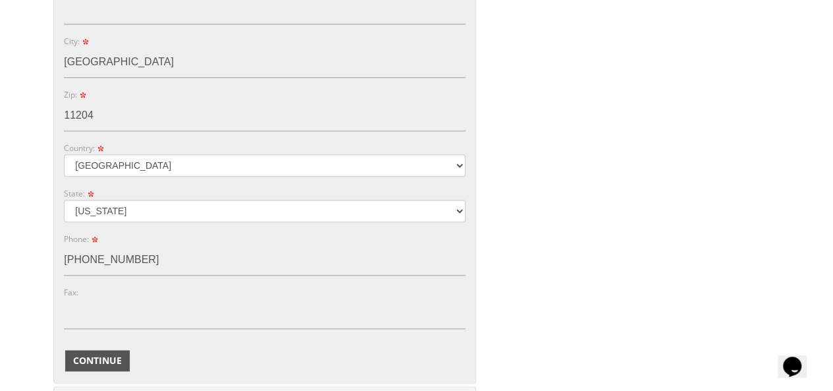
click at [96, 358] on span "Continue" at bounding box center [97, 360] width 49 height 13
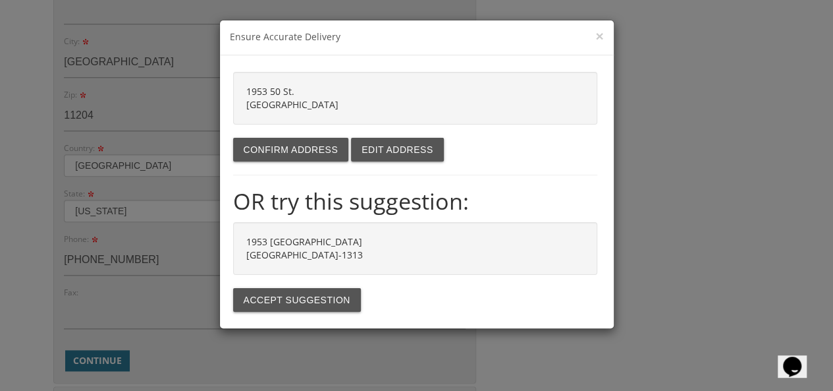
click at [300, 94] on div "1953 50 St. Brooklyn NY 11204" at bounding box center [415, 98] width 364 height 53
click at [379, 153] on button "Edit address" at bounding box center [397, 150] width 92 height 24
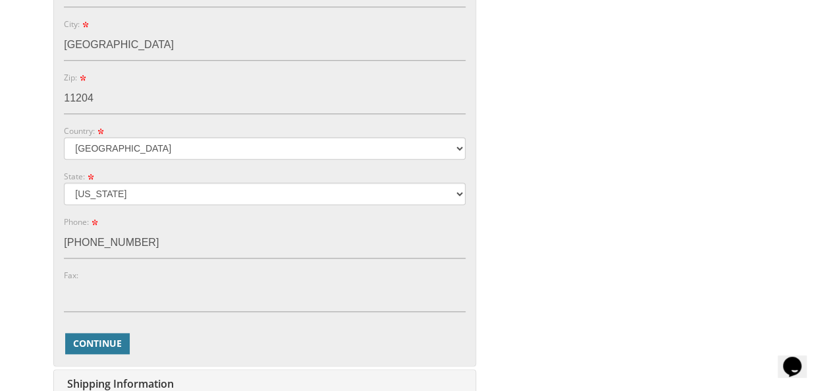
scroll to position [399, 0]
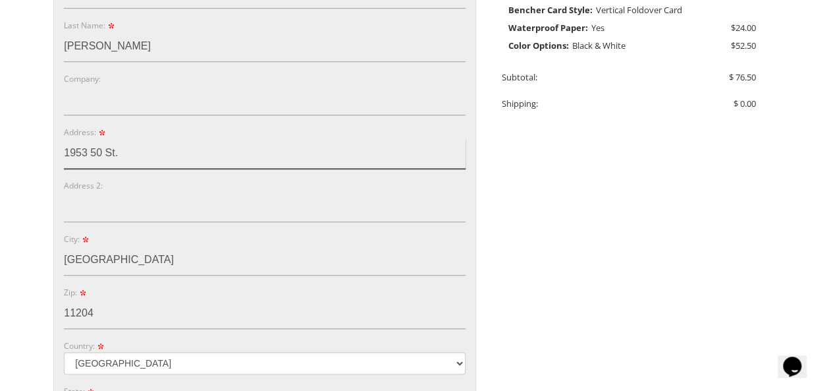
click at [130, 155] on input "1953 50 St." at bounding box center [265, 153] width 402 height 30
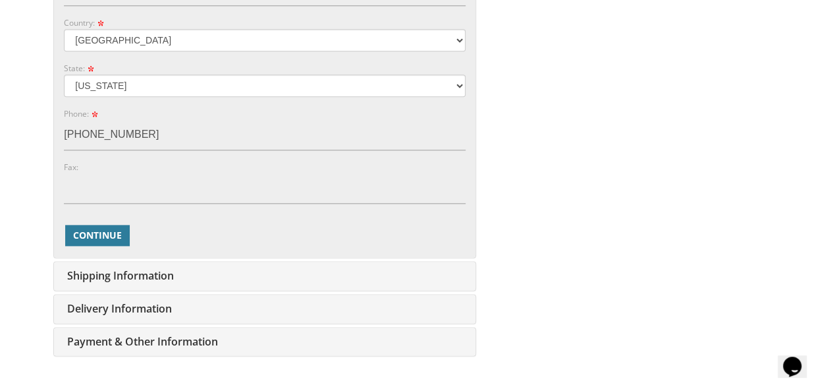
scroll to position [728, 0]
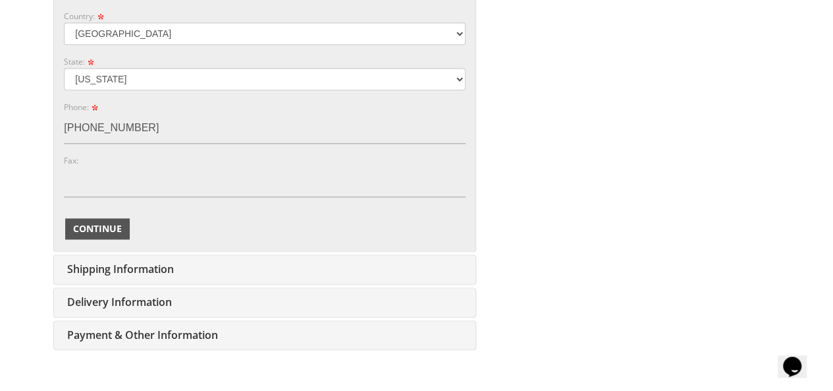
type input "1953 50 ST"
click at [121, 229] on span "Continue" at bounding box center [97, 228] width 49 height 13
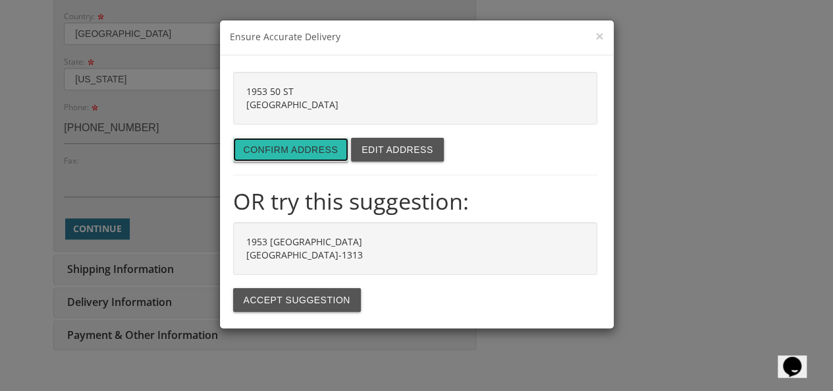
click at [317, 145] on button "Confirm address" at bounding box center [291, 150] width 116 height 24
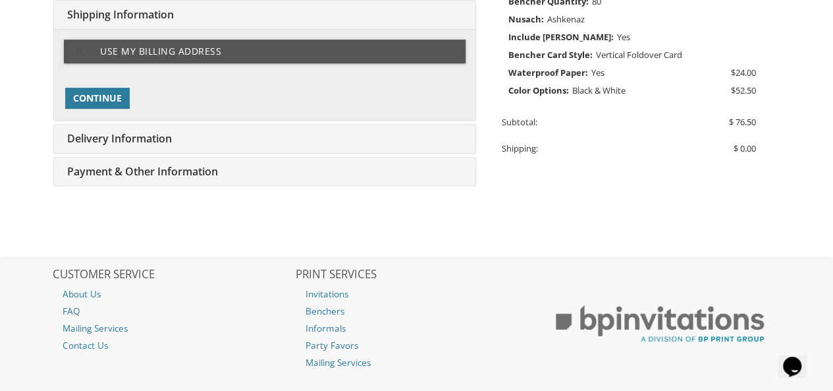
scroll to position [329, 0]
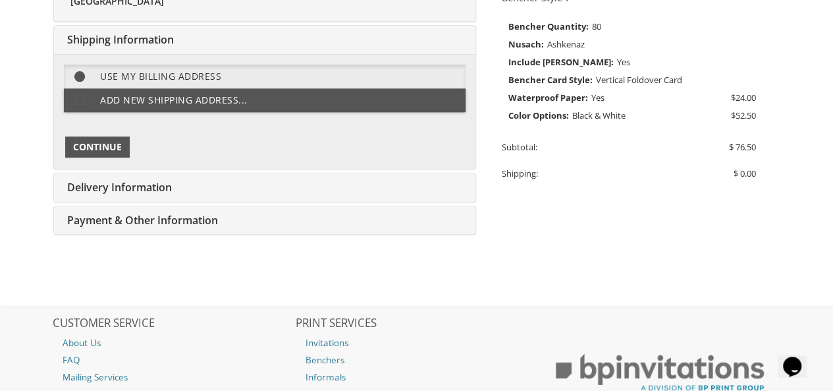
click at [101, 144] on span "Continue" at bounding box center [97, 146] width 49 height 13
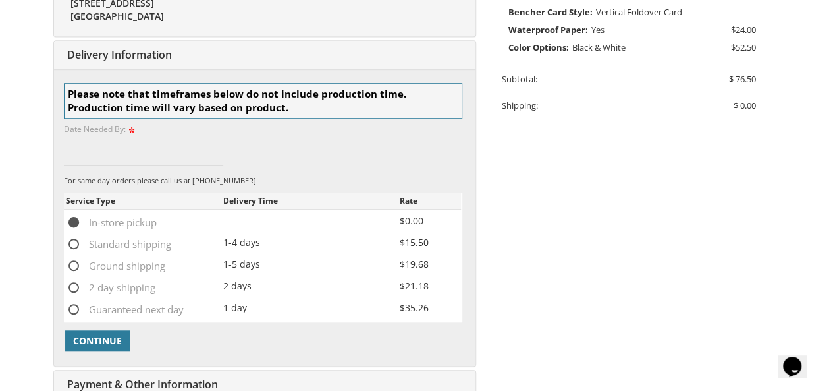
scroll to position [412, 0]
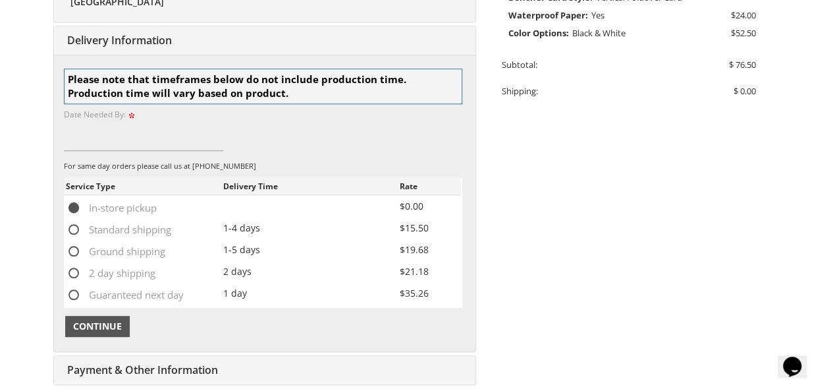
click at [107, 325] on span "Continue" at bounding box center [97, 325] width 49 height 13
type input "09/08/25"
click at [112, 319] on span "Continue" at bounding box center [97, 325] width 49 height 13
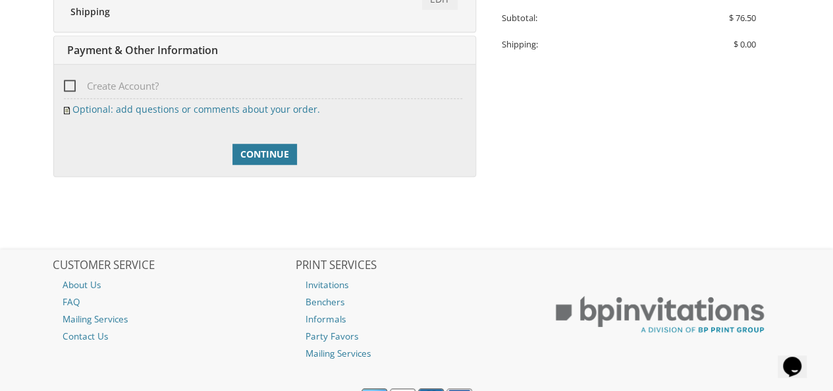
scroll to position [468, 0]
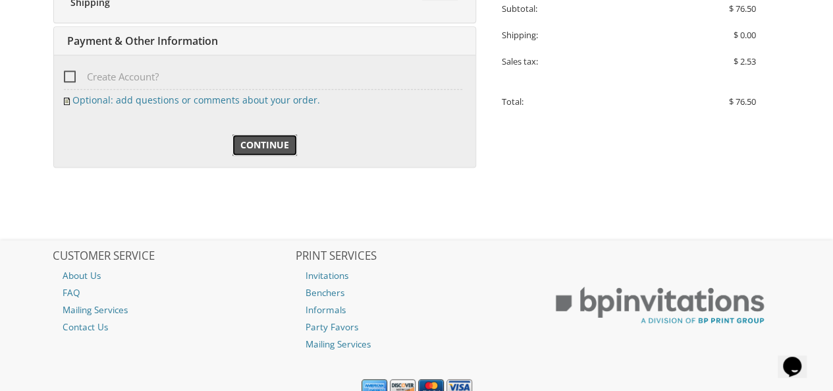
click at [273, 142] on span "Continue" at bounding box center [264, 144] width 49 height 13
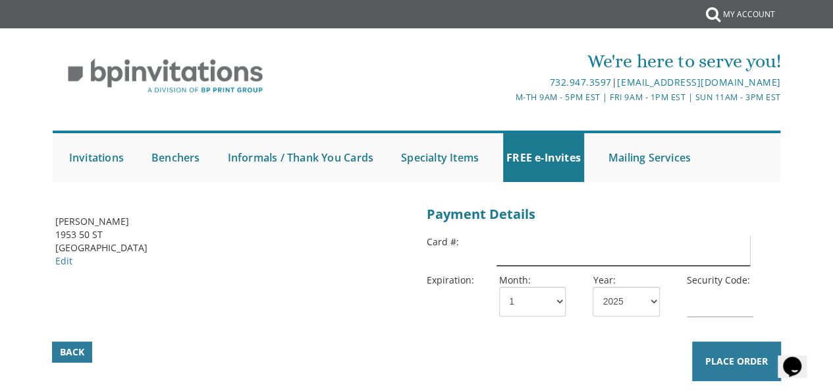
click at [534, 259] on input "text" at bounding box center [623, 250] width 253 height 30
type input "[CREDIT_CARD_NUMBER]"
click at [539, 277] on div "Month: 1 2 3 4 5 6 7 8 9 10 11 12" at bounding box center [536, 294] width 94 height 43
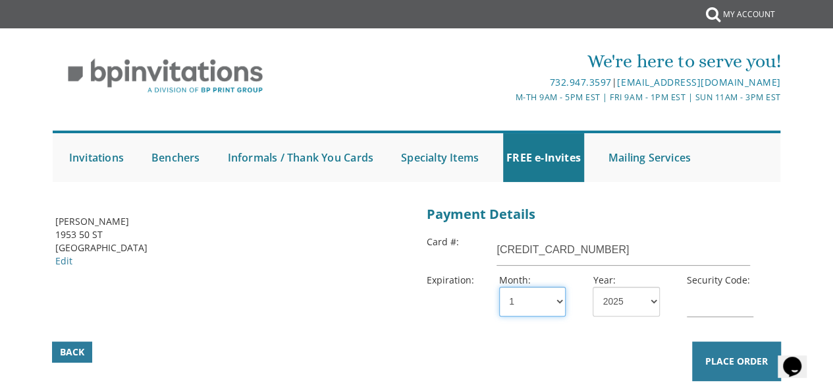
click at [524, 303] on select "1 2 3 4 5 6 7 8 9 10 11 12" at bounding box center [532, 301] width 67 height 30
select select "06"
click at [499, 286] on select "1 2 3 4 5 6 7 8 9 10 11 12" at bounding box center [532, 301] width 67 height 30
click at [643, 306] on select "2025 2026 2027 2028 2029 2030 2031 2032 2033 2034 2035" at bounding box center [626, 301] width 67 height 30
select select "28"
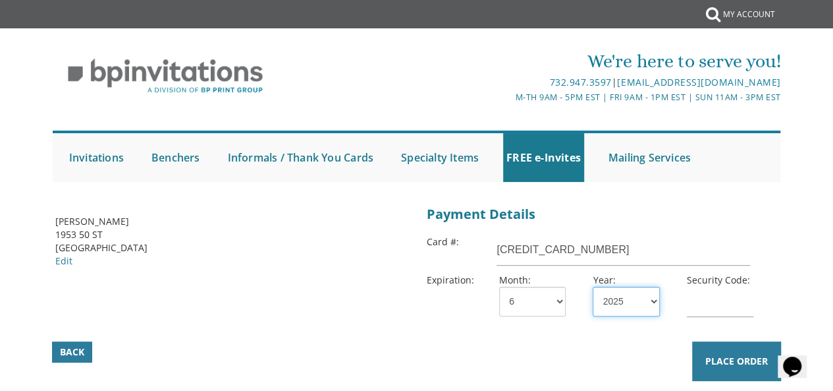
click at [593, 286] on select "2025 2026 2027 2028 2029 2030 2031 2032 2033 2034 2035" at bounding box center [626, 301] width 67 height 30
click at [700, 309] on input "text" at bounding box center [720, 301] width 67 height 30
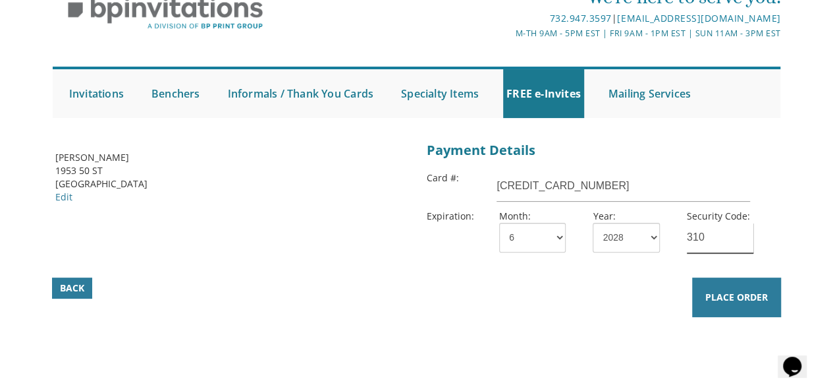
scroll to position [66, 0]
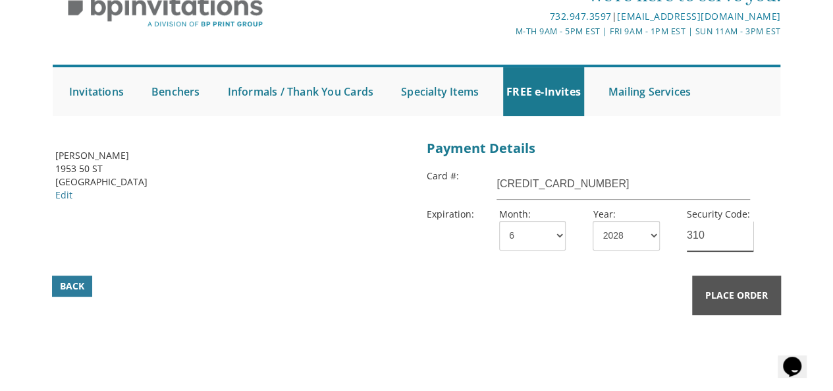
type input "310"
click at [749, 297] on span "Place Order" at bounding box center [736, 294] width 63 height 13
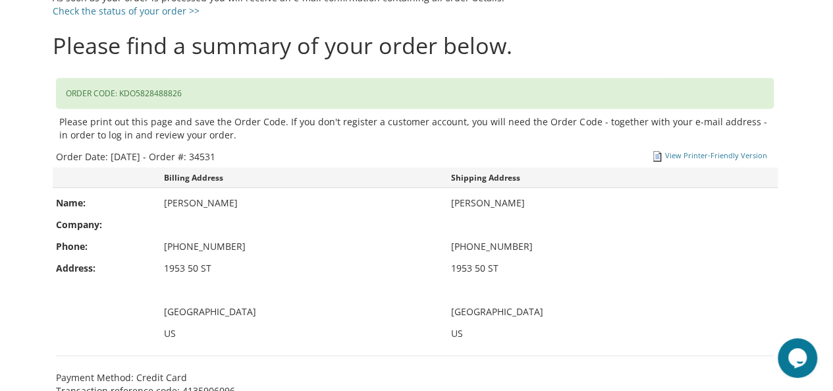
scroll to position [263, 0]
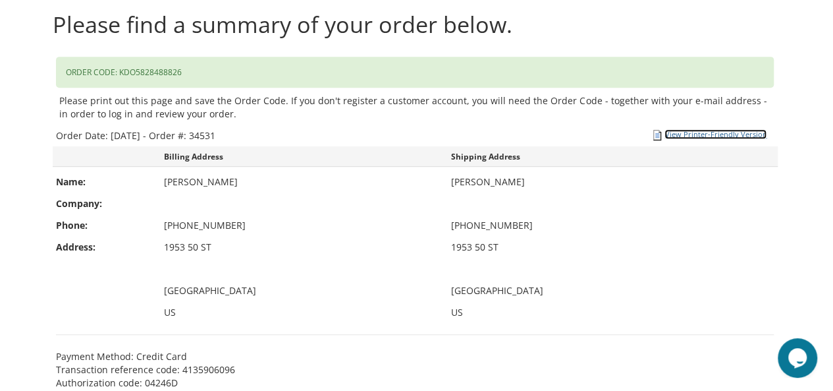
click at [711, 132] on link "View Printer-Friendly Version" at bounding box center [715, 134] width 102 height 10
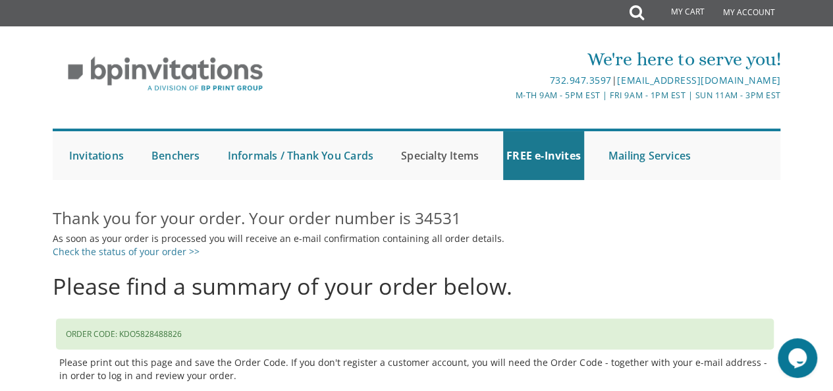
scroll to position [0, 0]
